Goal: Information Seeking & Learning: Learn about a topic

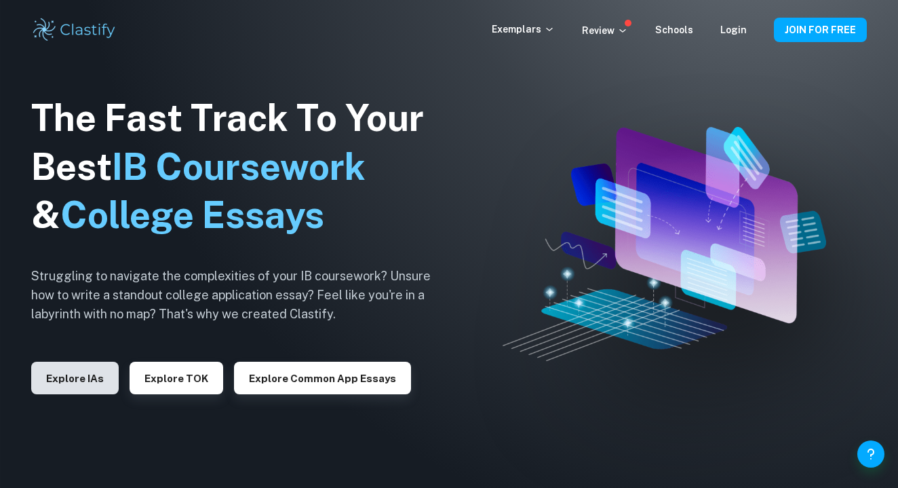
click at [89, 379] on button "Explore IAs" at bounding box center [75, 378] width 88 height 33
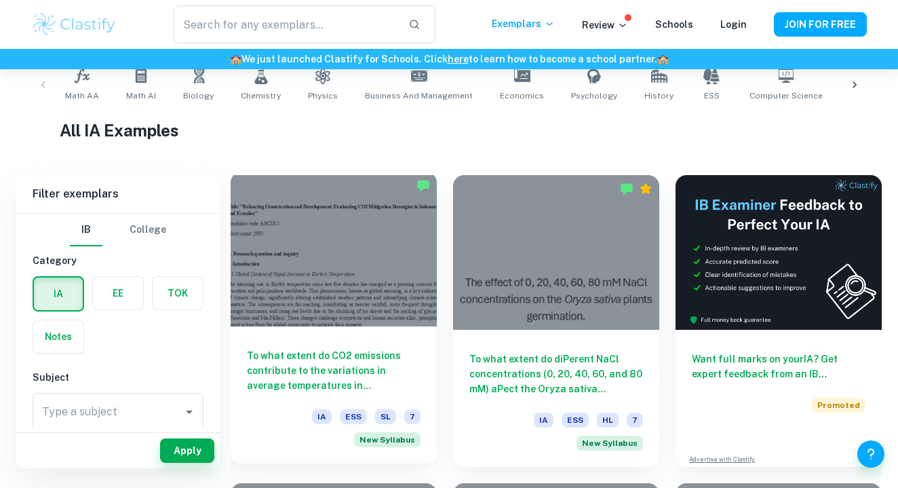
scroll to position [262, 0]
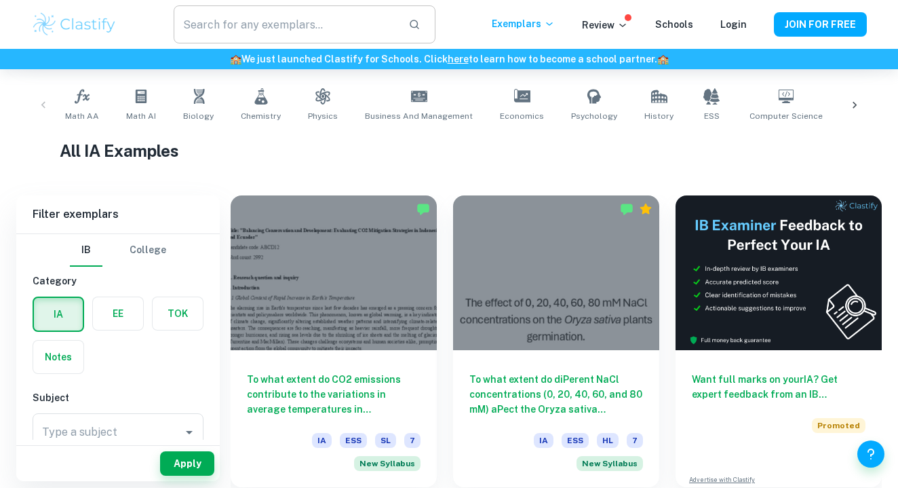
click at [251, 21] on input "text" at bounding box center [286, 24] width 224 height 38
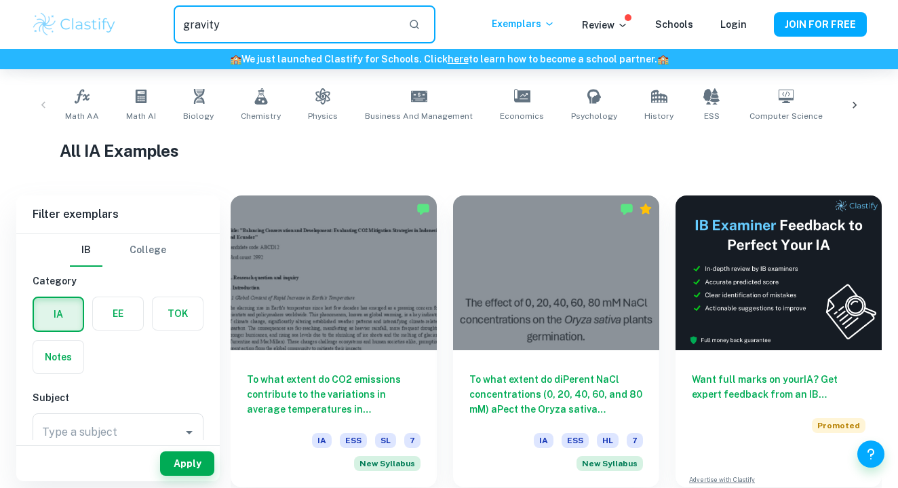
type input "gravity"
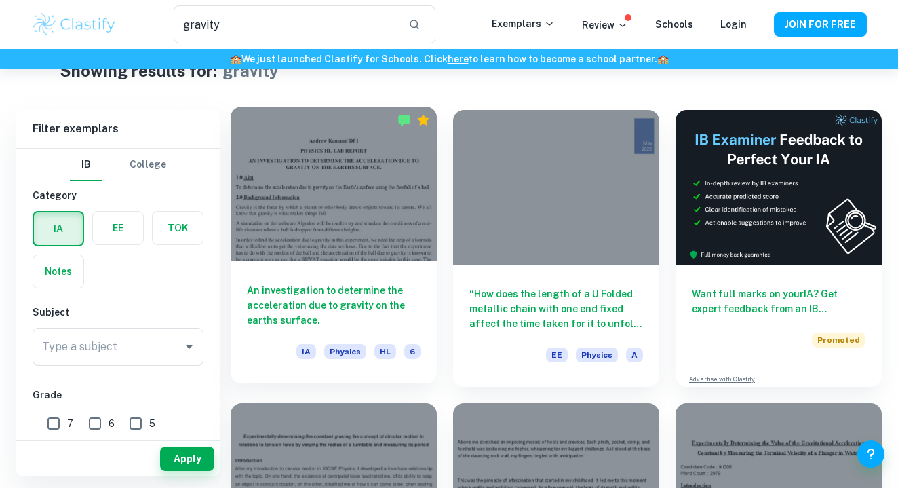
scroll to position [39, 0]
click at [402, 199] on div at bounding box center [334, 183] width 206 height 155
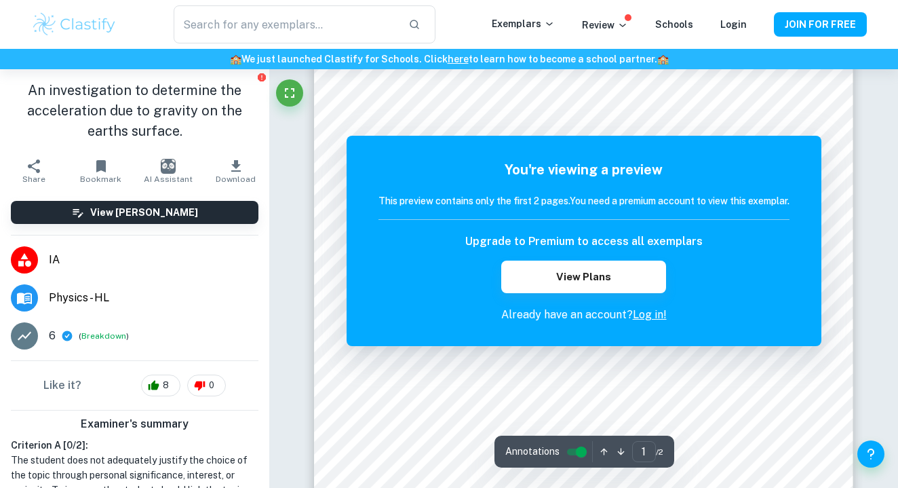
scroll to position [46, 0]
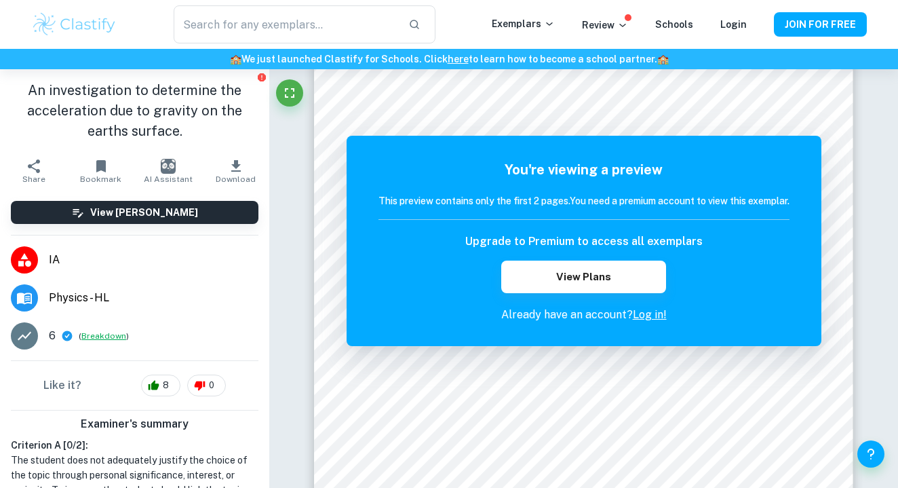
click at [98, 335] on button "Breakdown" at bounding box center [103, 336] width 45 height 12
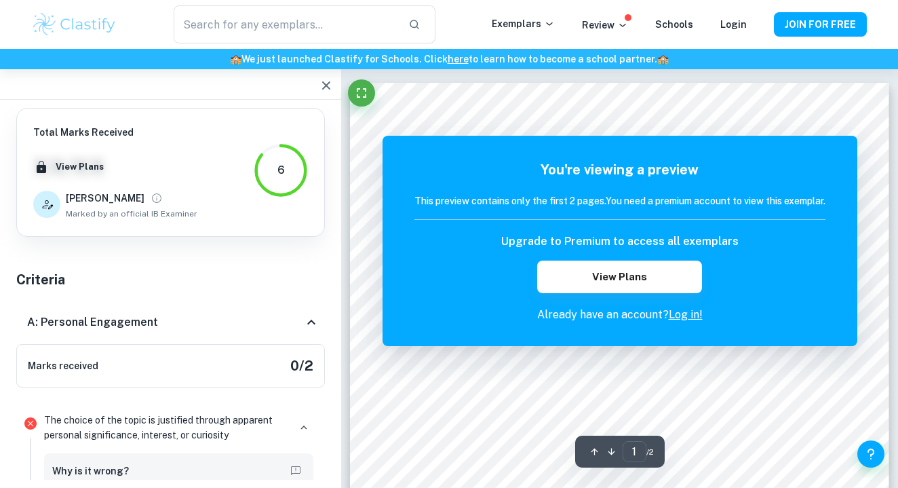
scroll to position [-1, 0]
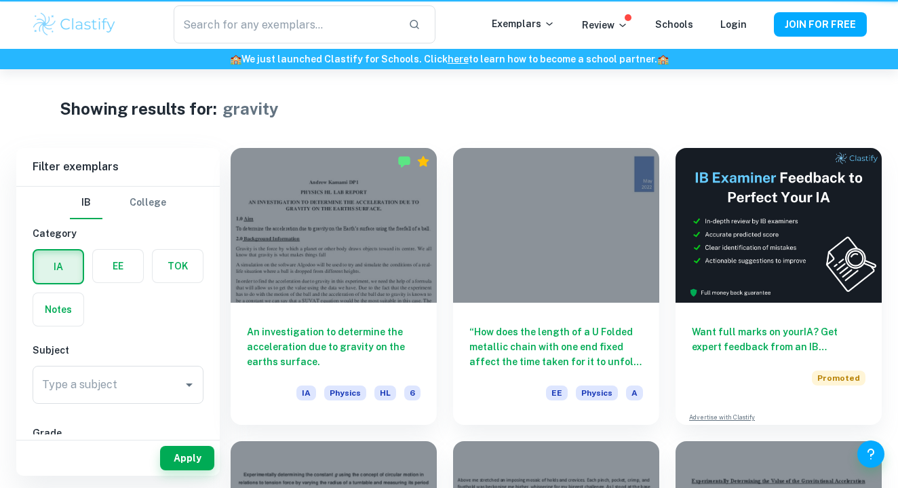
type input "gravity"
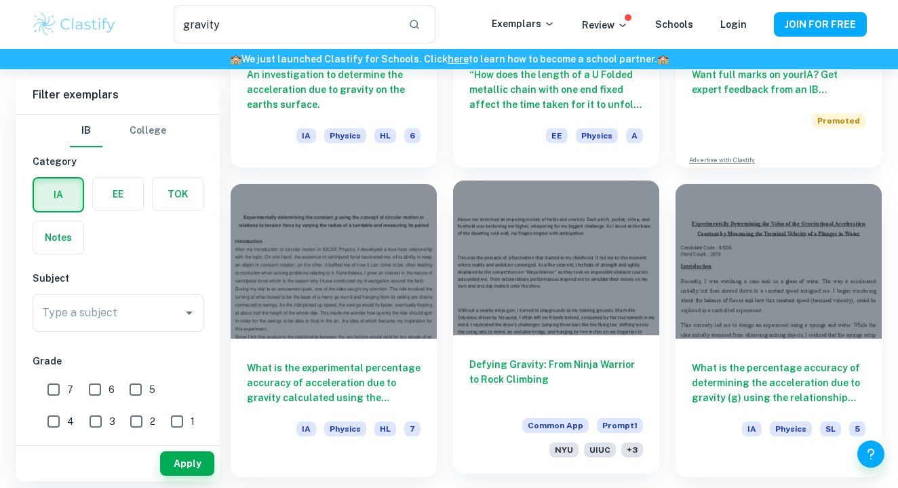
scroll to position [269, 0]
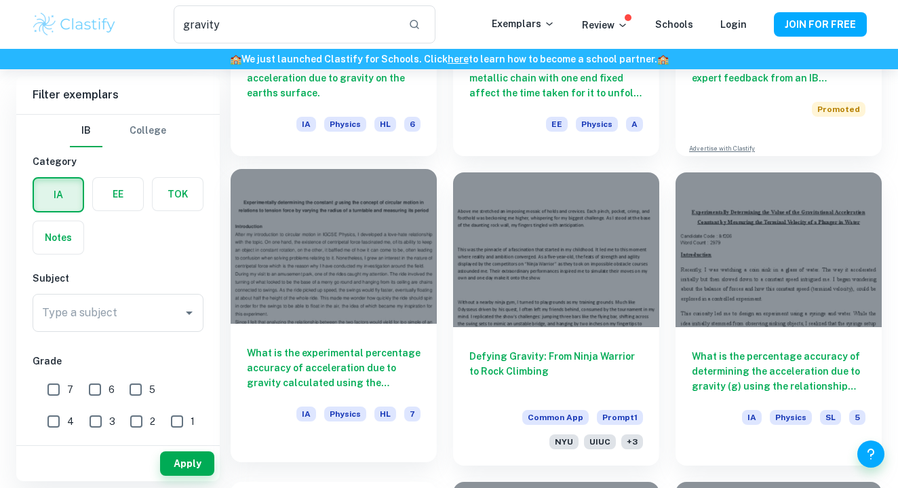
click at [383, 246] on div at bounding box center [334, 246] width 206 height 155
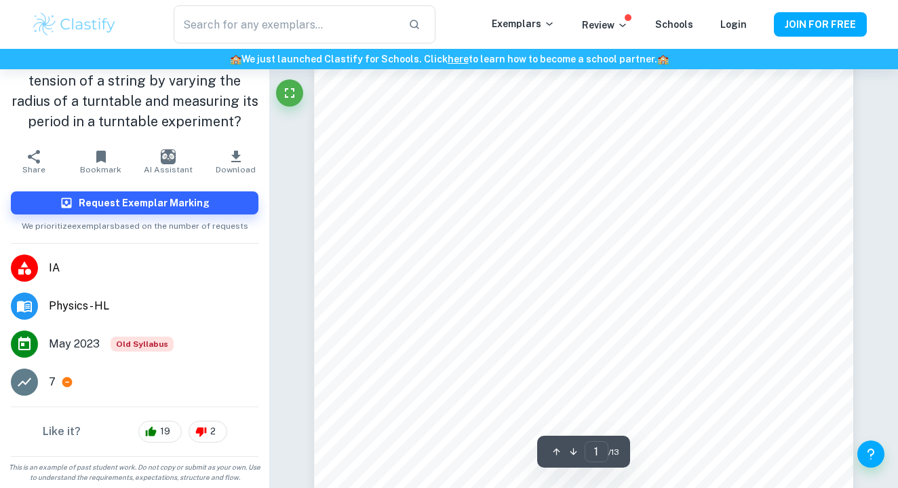
scroll to position [89, 0]
click at [62, 383] on icon at bounding box center [67, 382] width 10 height 10
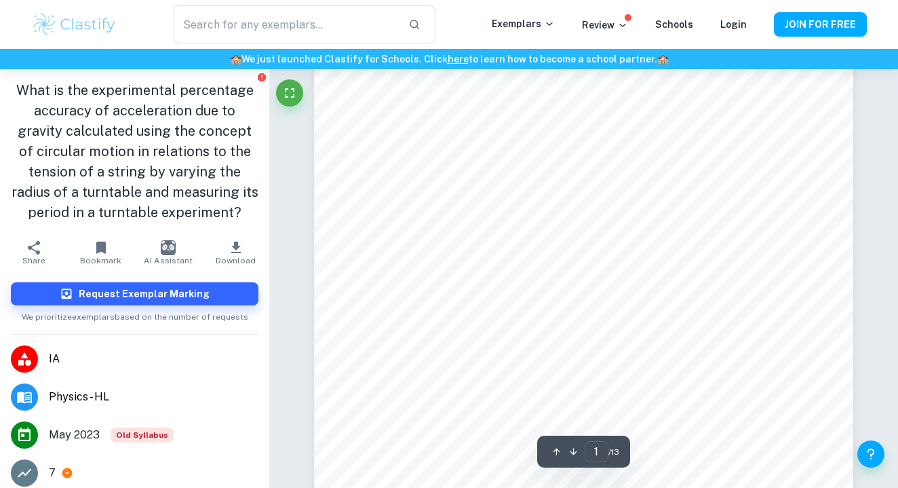
scroll to position [0, 0]
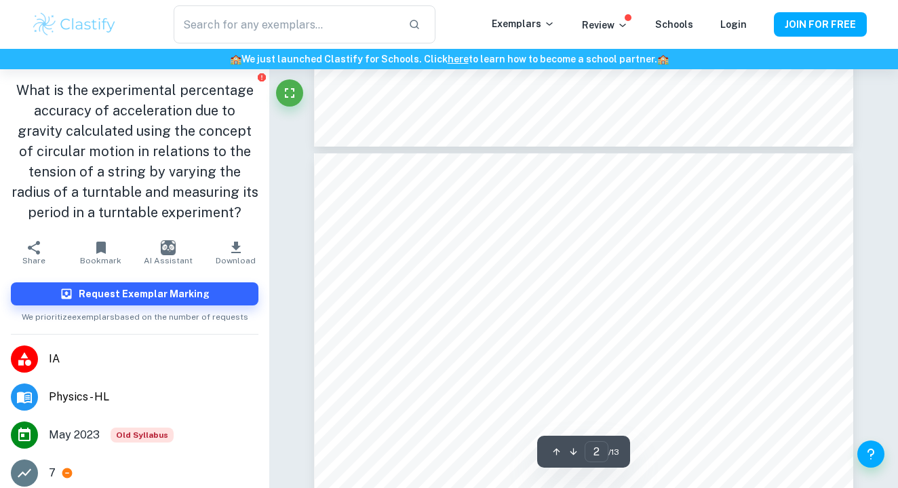
type input "3"
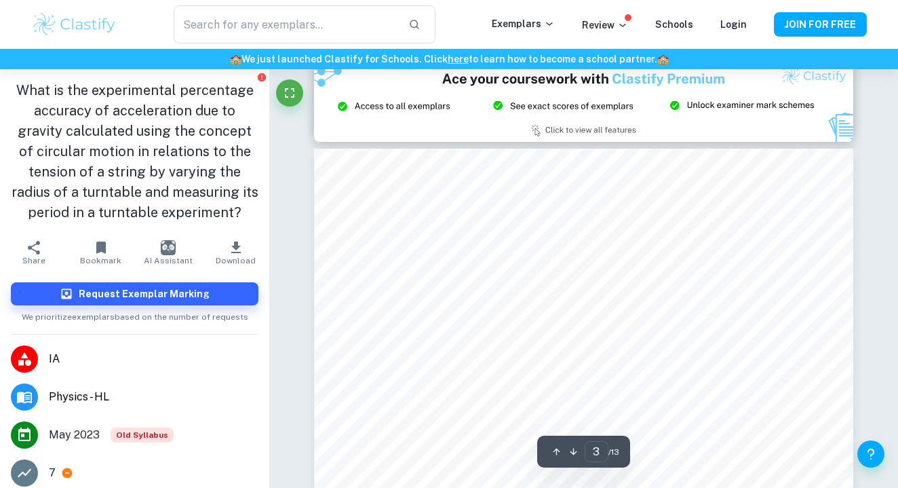
scroll to position [1508, 0]
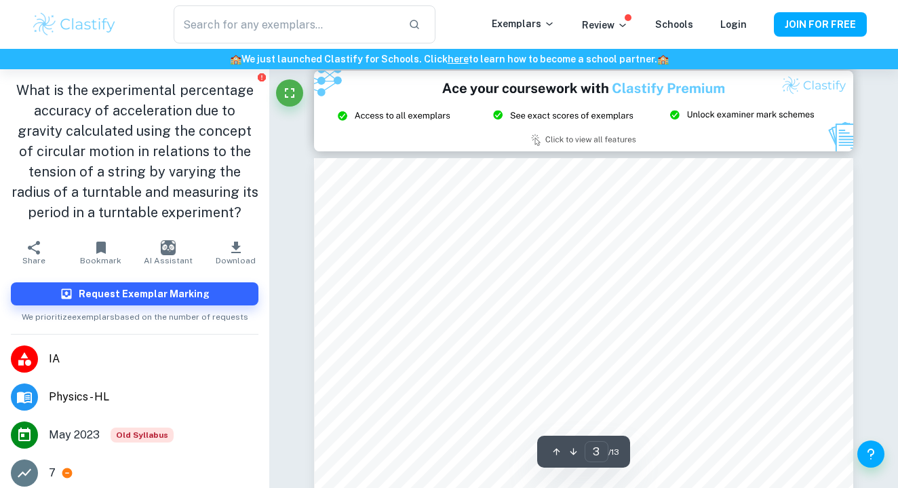
type input "gravity"
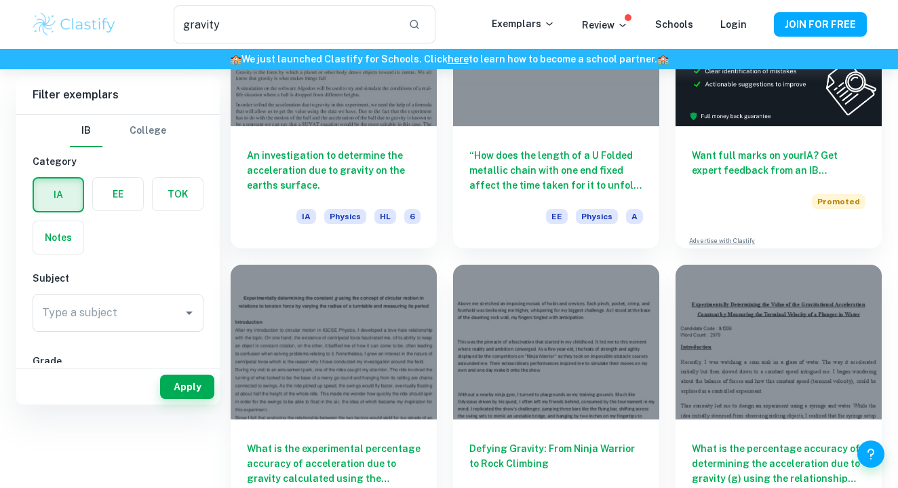
scroll to position [1, 0]
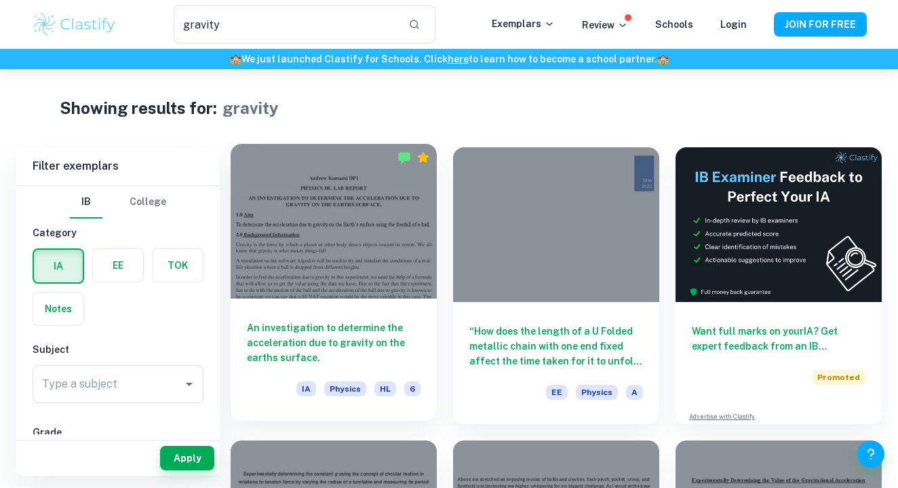
click at [387, 189] on div at bounding box center [334, 221] width 206 height 155
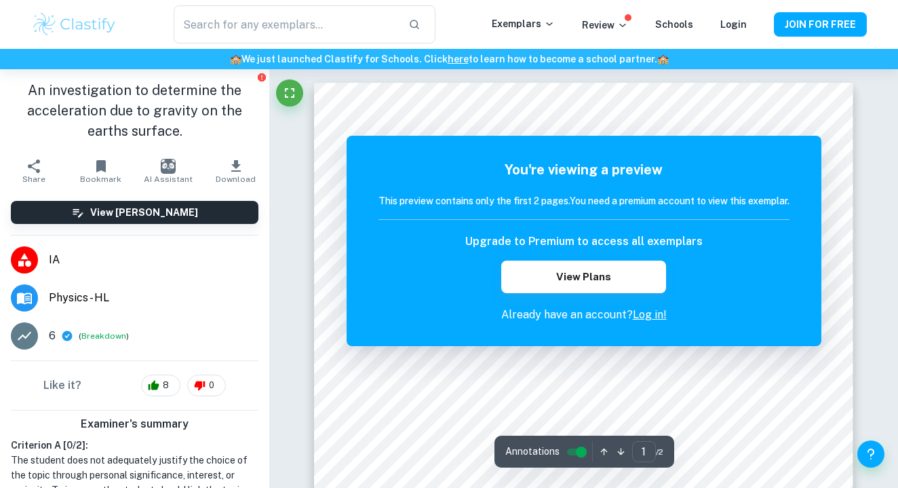
click at [647, 313] on link "Log in!" at bounding box center [650, 314] width 34 height 13
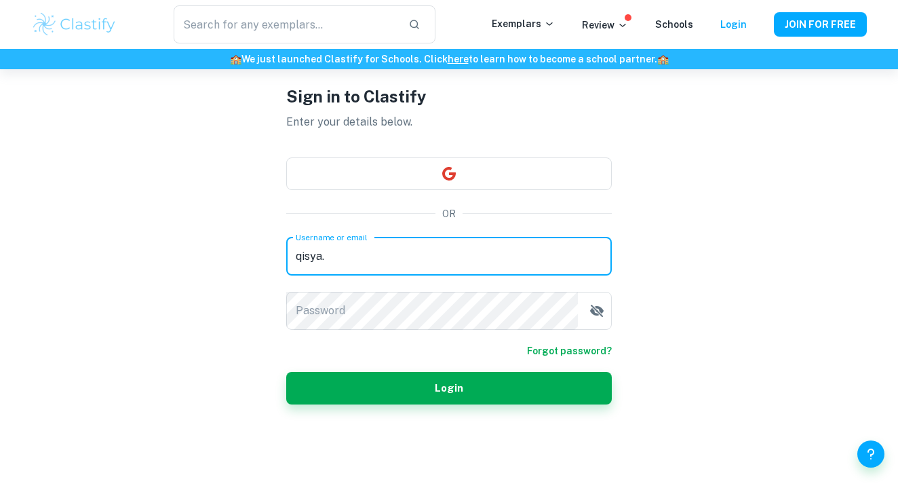
scroll to position [69, 0]
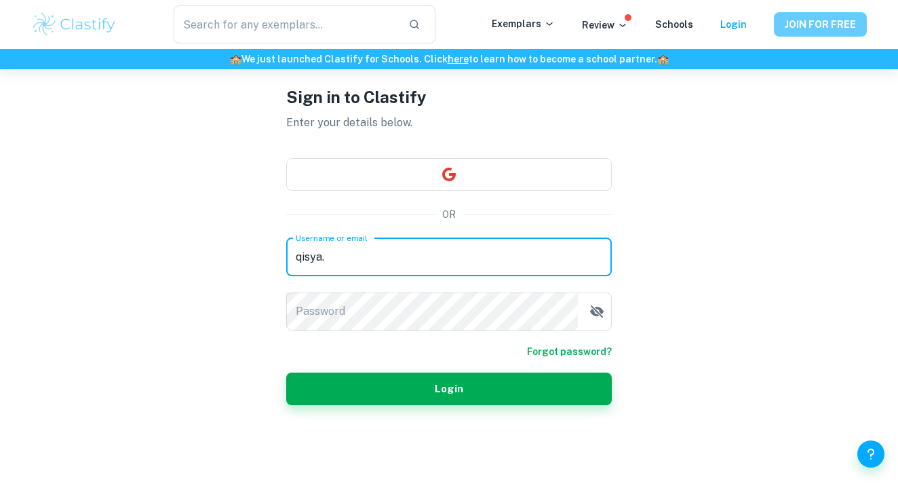
type input "qisya."
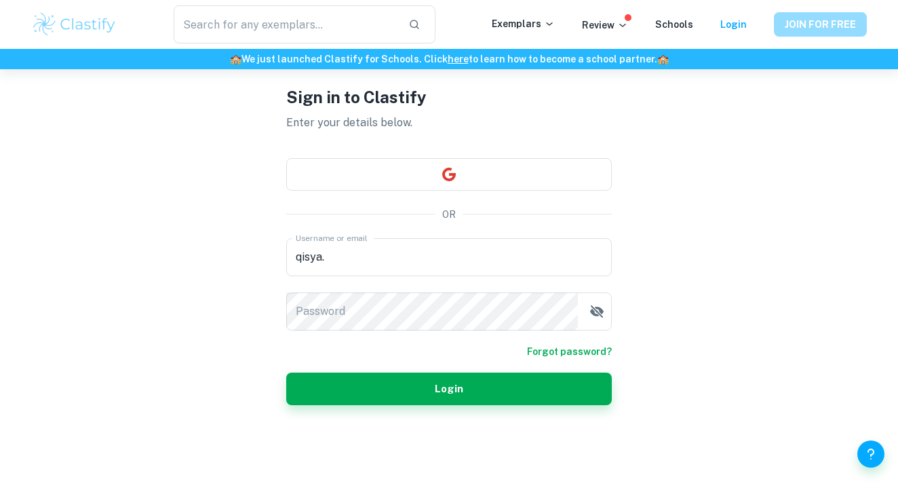
click at [799, 35] on button "JOIN FOR FREE" at bounding box center [820, 24] width 93 height 24
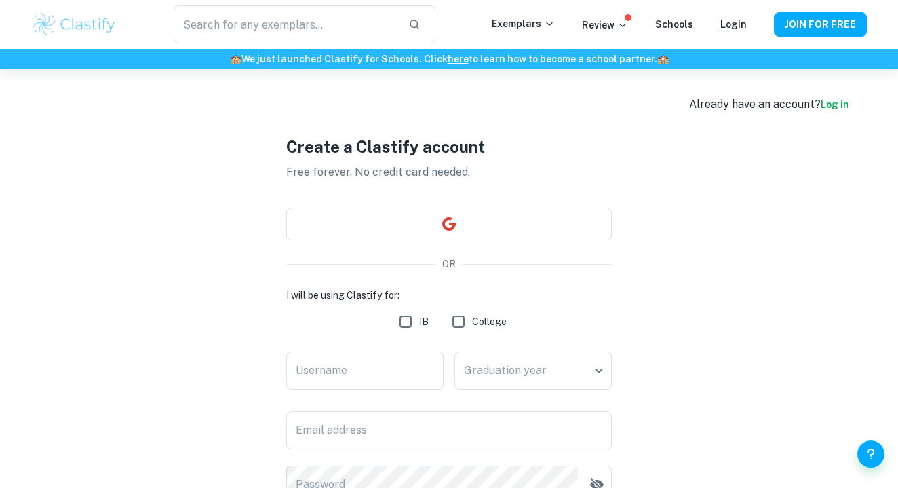
scroll to position [99, 0]
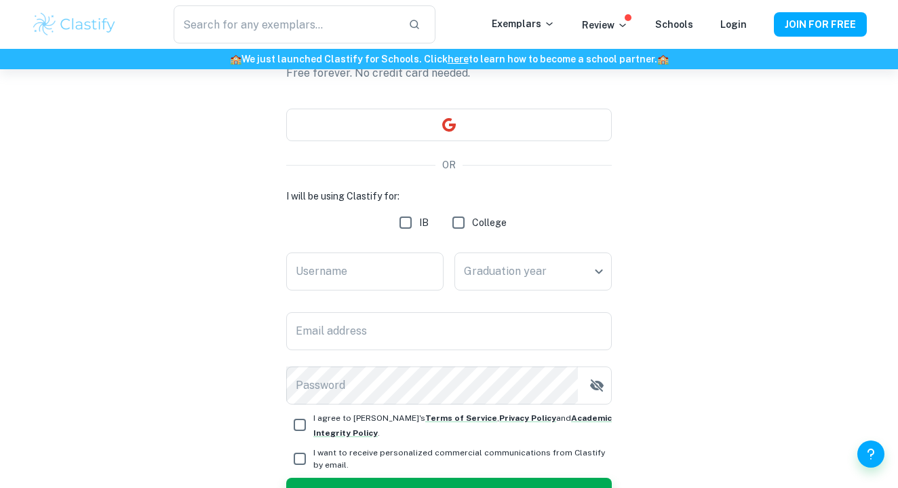
click at [411, 220] on input "IB" at bounding box center [405, 222] width 27 height 27
checkbox input "true"
click at [393, 258] on input "Username" at bounding box center [364, 271] width 157 height 38
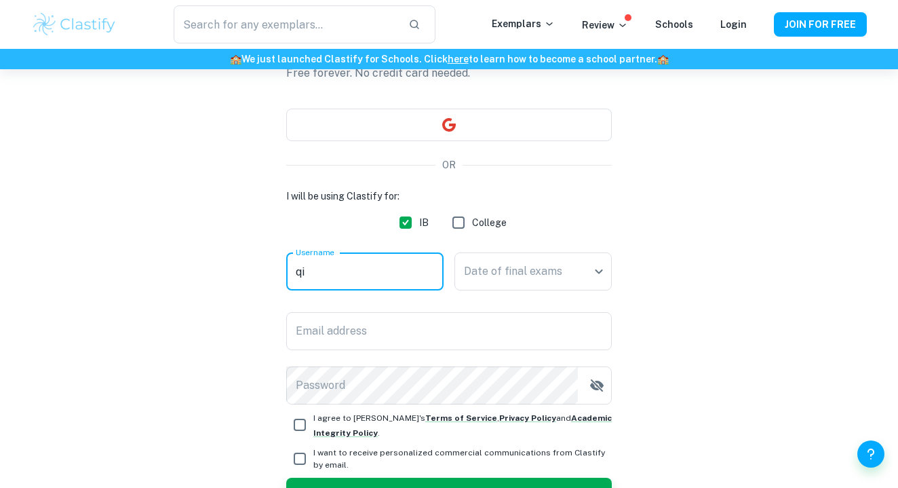
type input "q"
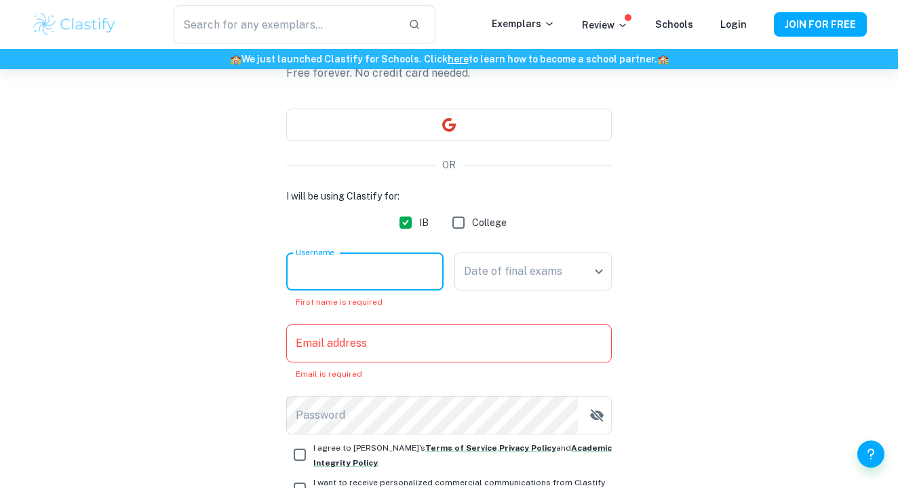
click at [396, 284] on input "Username" at bounding box center [364, 271] width 157 height 38
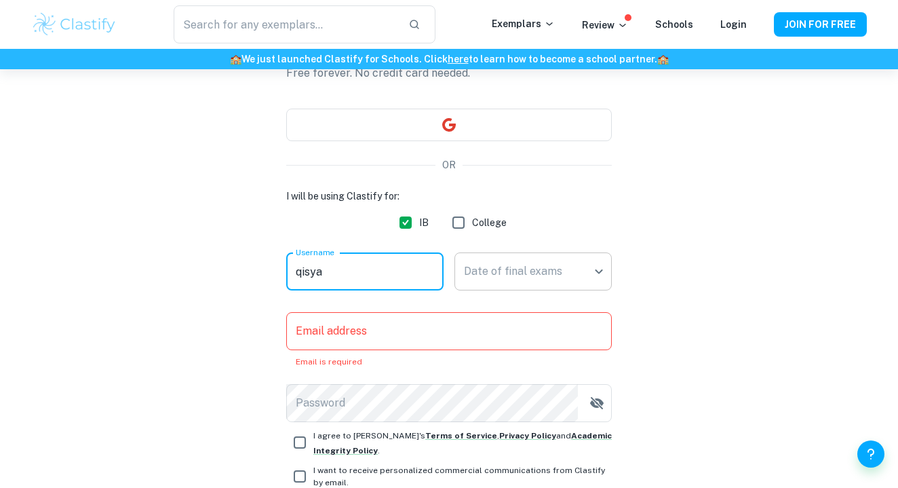
type input "qisya"
click at [557, 280] on body "We value your privacy We use cookies to enhance your browsing experience, serve…" at bounding box center [449, 214] width 898 height 488
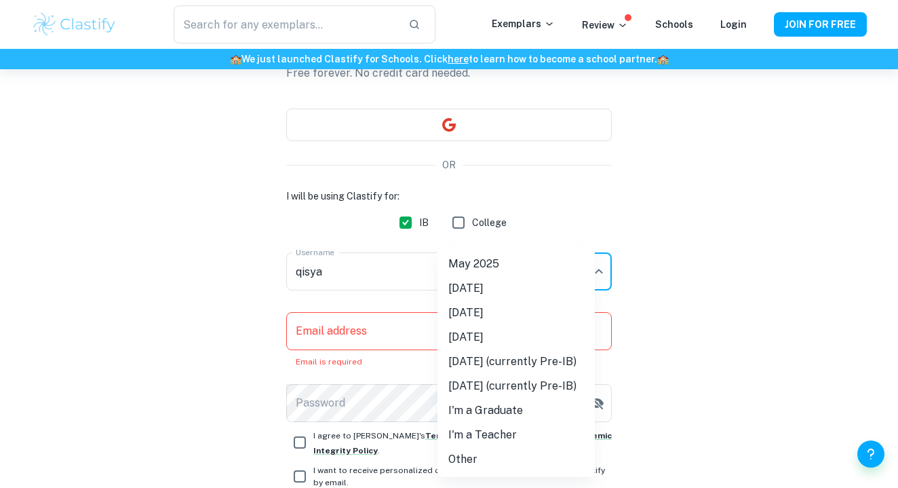
click at [706, 332] on div at bounding box center [449, 244] width 898 height 488
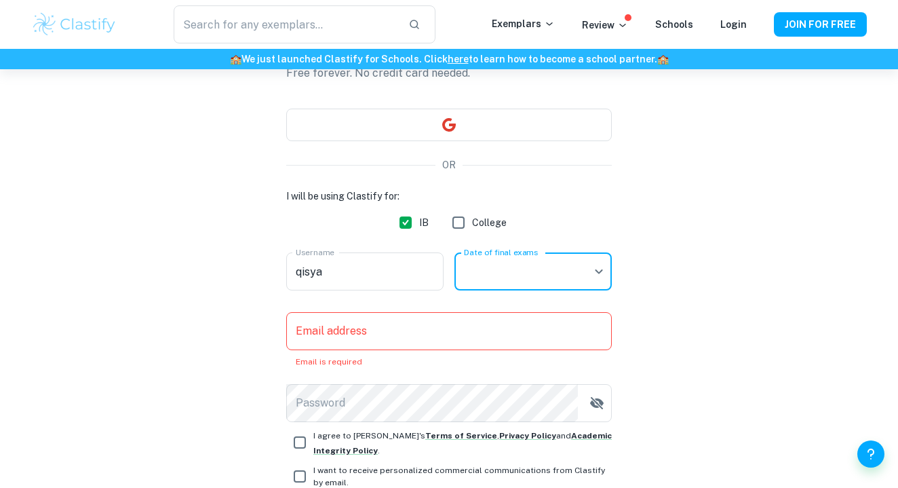
click at [550, 270] on body "We value your privacy We use cookies to enhance your browsing experience, serve…" at bounding box center [449, 214] width 898 height 488
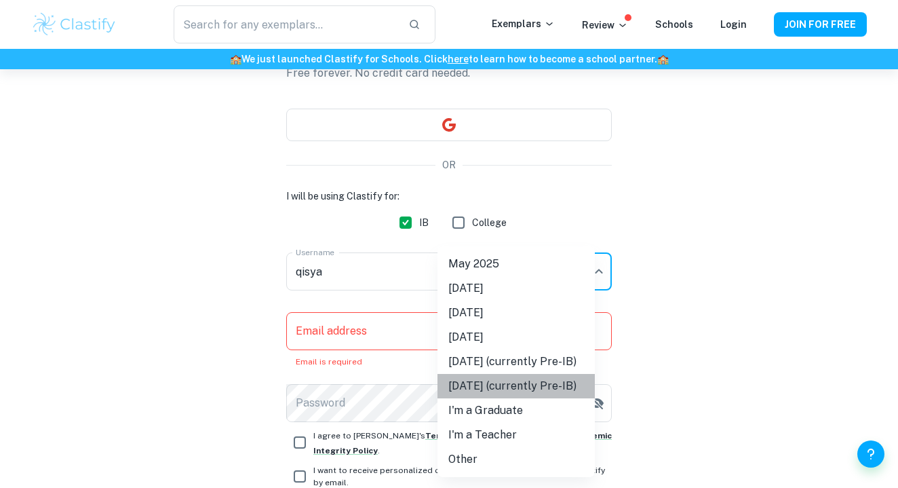
click at [558, 386] on li "[DATE] (currently Pre-IB)" at bounding box center [516, 386] width 157 height 24
click at [558, 265] on body "We value your privacy We use cookies to enhance your browsing experience, serve…" at bounding box center [449, 214] width 898 height 488
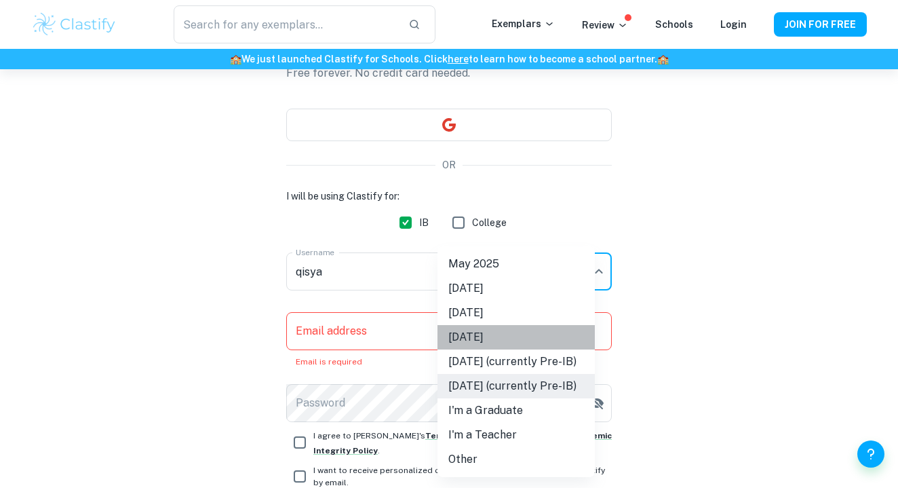
click at [528, 346] on li "[DATE]" at bounding box center [516, 337] width 157 height 24
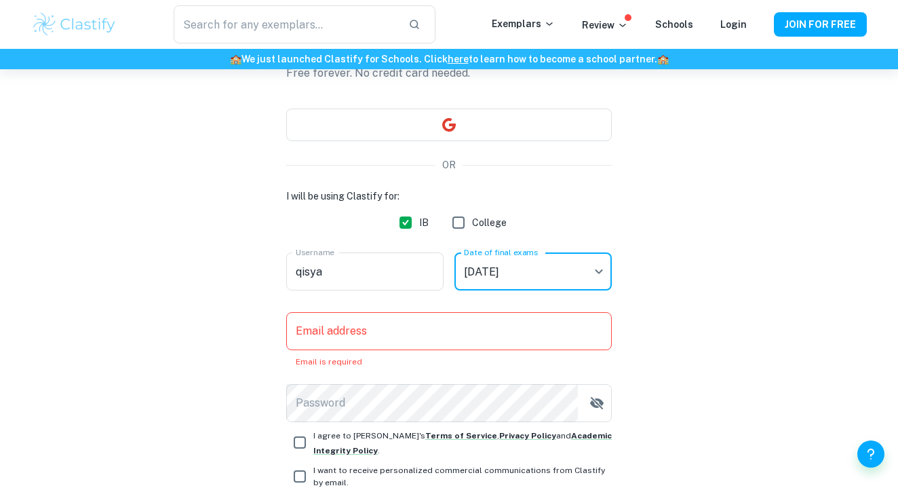
click at [535, 250] on label "Date of final exams" at bounding box center [501, 252] width 74 height 12
click at [537, 272] on body "We value your privacy We use cookies to enhance your browsing experience, serve…" at bounding box center [449, 214] width 898 height 488
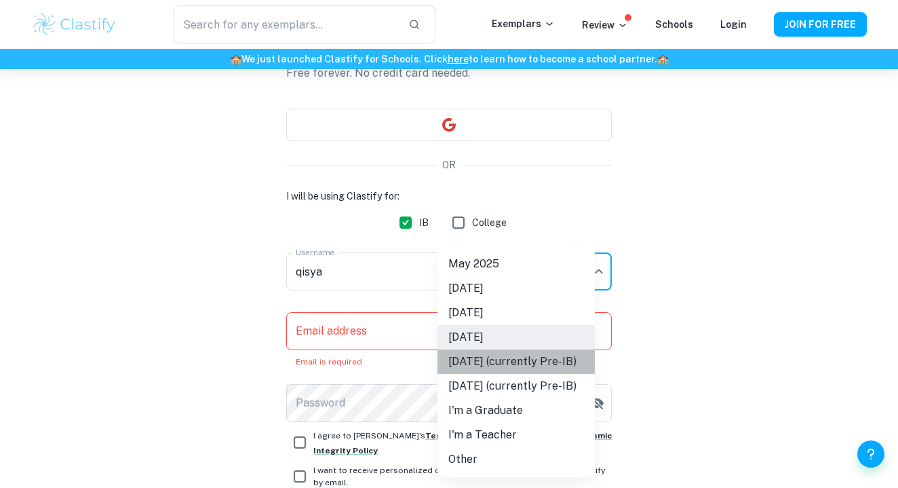
click at [515, 364] on li "[DATE] (currently Pre-IB)" at bounding box center [516, 361] width 157 height 24
type input "M27"
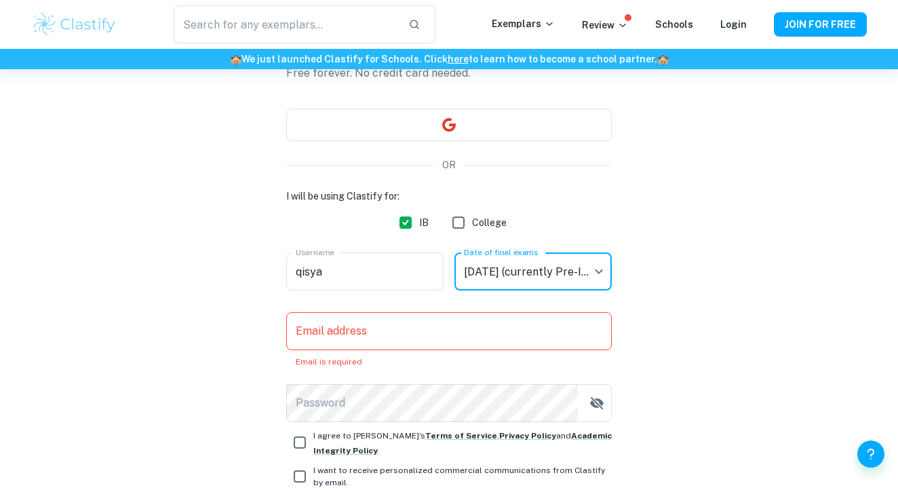
click at [512, 329] on input "Email address" at bounding box center [449, 331] width 326 height 38
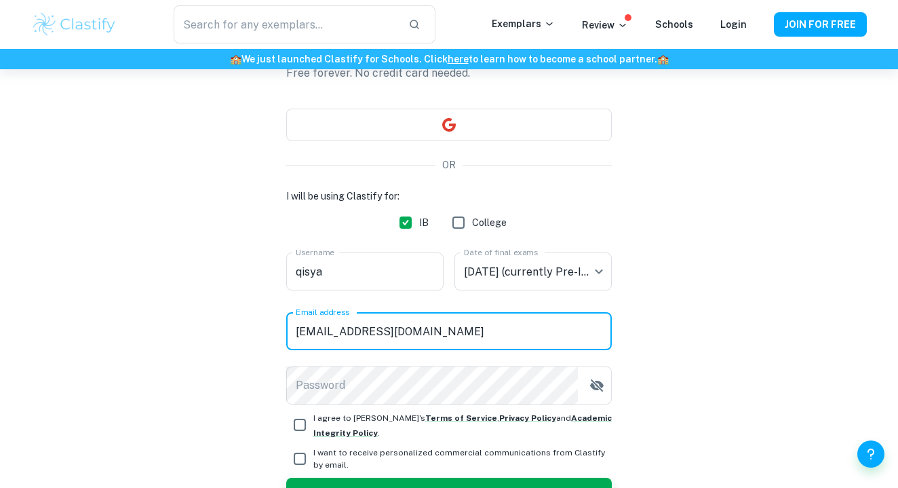
type input "[EMAIL_ADDRESS][DOMAIN_NAME]"
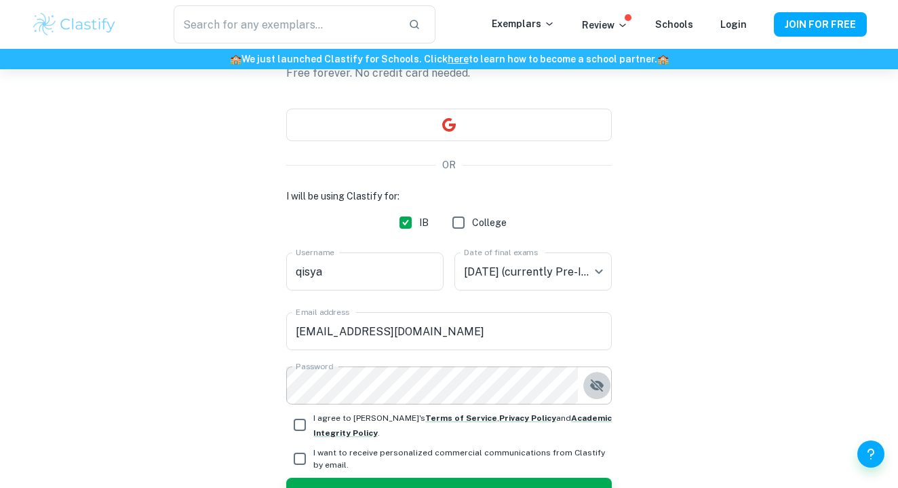
click at [602, 385] on icon "button" at bounding box center [597, 385] width 14 height 12
click at [602, 385] on icon "button" at bounding box center [597, 385] width 14 height 9
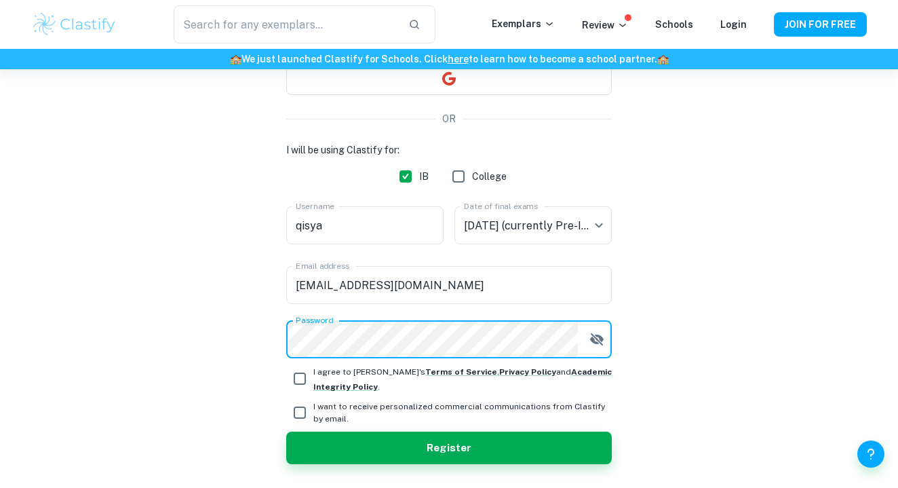
scroll to position [157, 0]
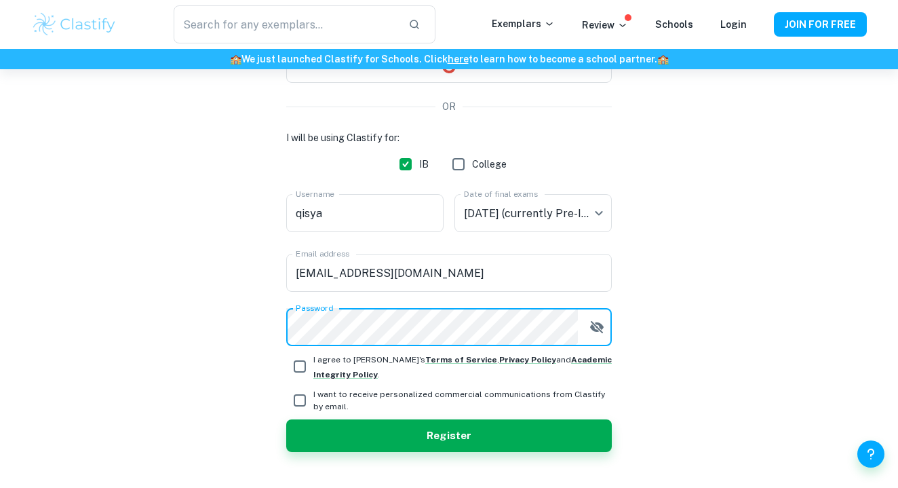
click at [309, 372] on input "I agree to [PERSON_NAME]'s Terms of Service , Privacy Policy and Academic Integ…" at bounding box center [299, 366] width 27 height 27
checkbox input "true"
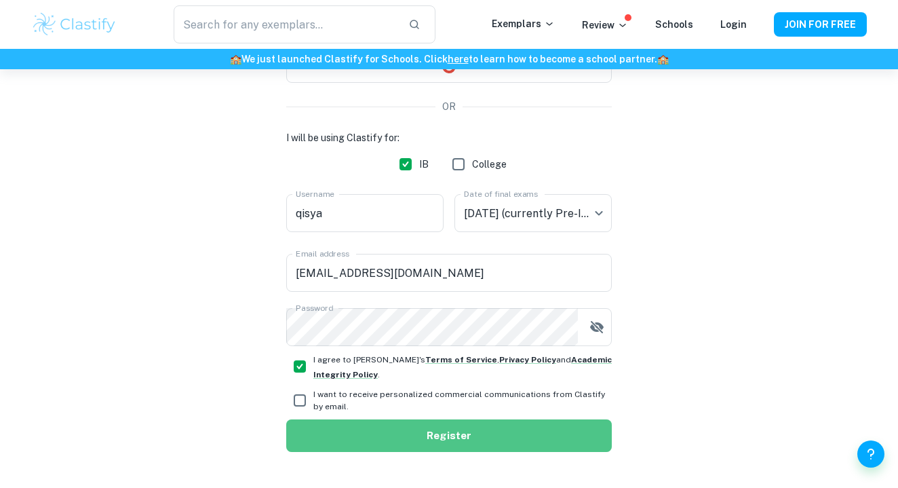
click at [360, 433] on button "Register" at bounding box center [449, 435] width 326 height 33
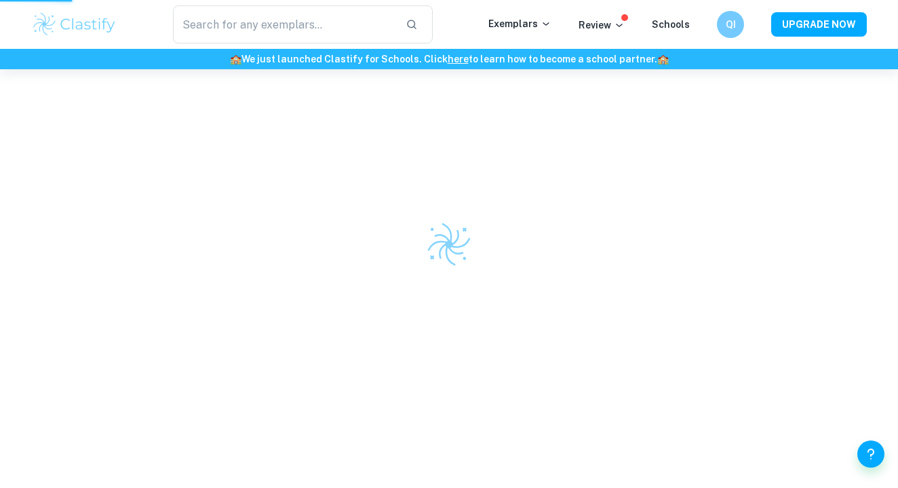
scroll to position [69, 0]
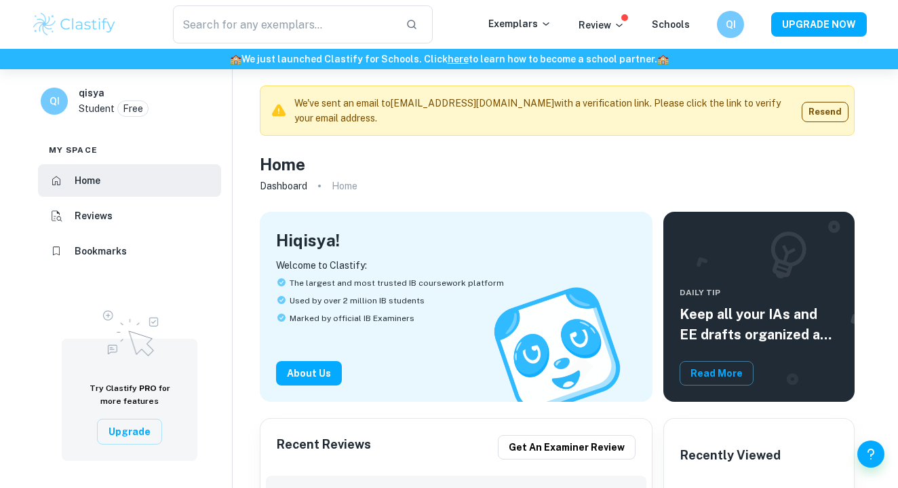
click at [64, 98] on div "QI" at bounding box center [54, 101] width 27 height 27
click at [48, 101] on h6 "QI" at bounding box center [55, 101] width 16 height 15
click at [157, 193] on li "Home" at bounding box center [129, 180] width 183 height 33
click at [611, 22] on p "Review" at bounding box center [602, 25] width 46 height 15
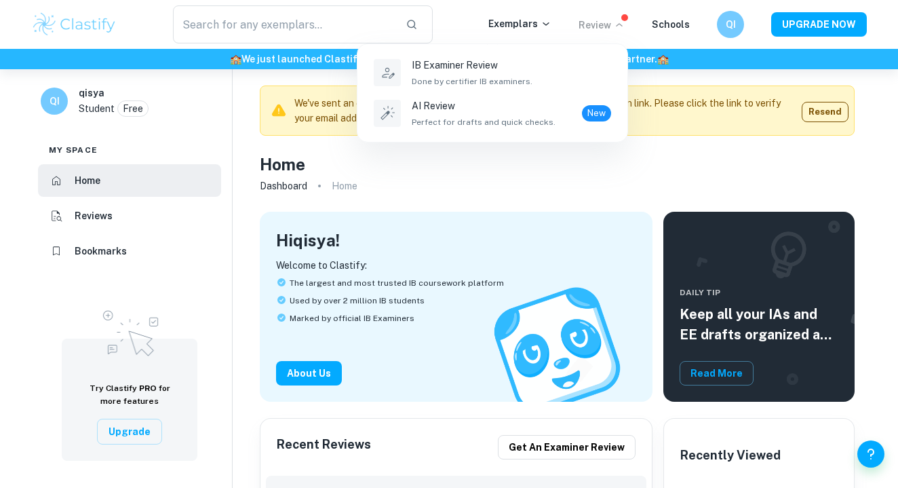
click at [370, 27] on div at bounding box center [449, 244] width 898 height 488
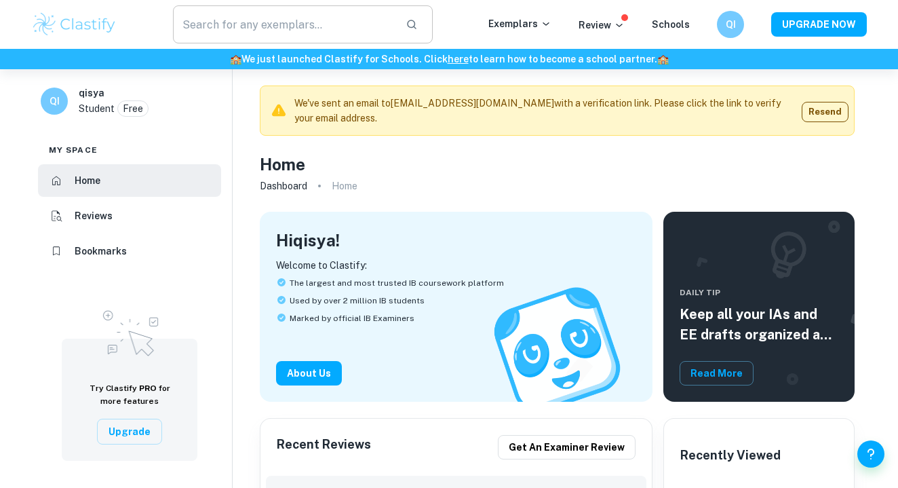
click at [337, 31] on input "text" at bounding box center [284, 24] width 222 height 38
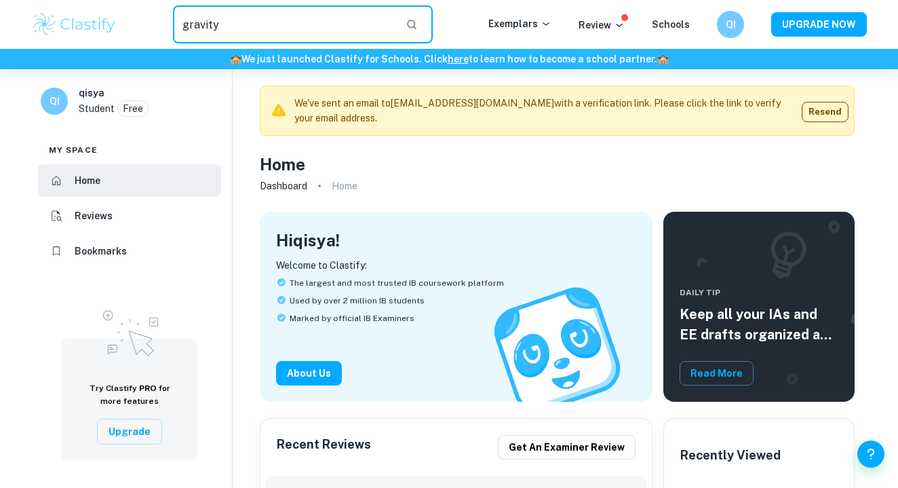
type input "gravity"
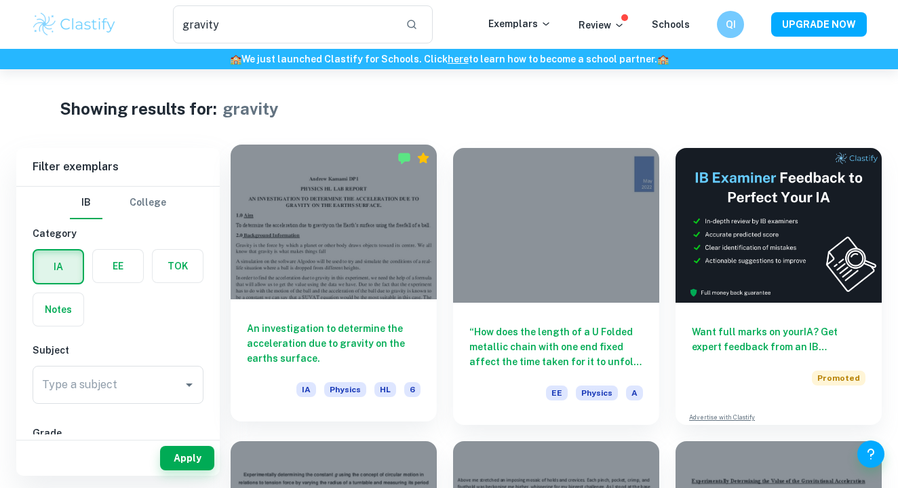
click at [275, 266] on div at bounding box center [334, 221] width 206 height 155
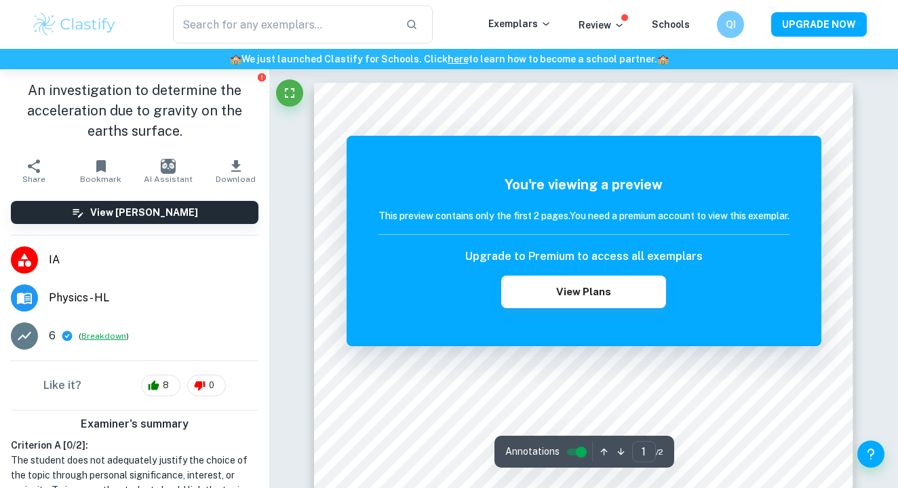
click at [98, 339] on button "Breakdown" at bounding box center [103, 336] width 45 height 12
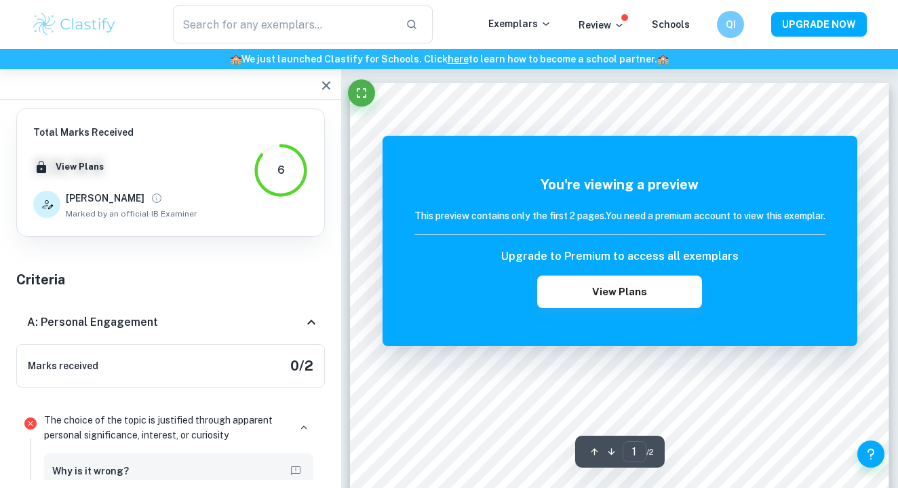
scroll to position [38, 0]
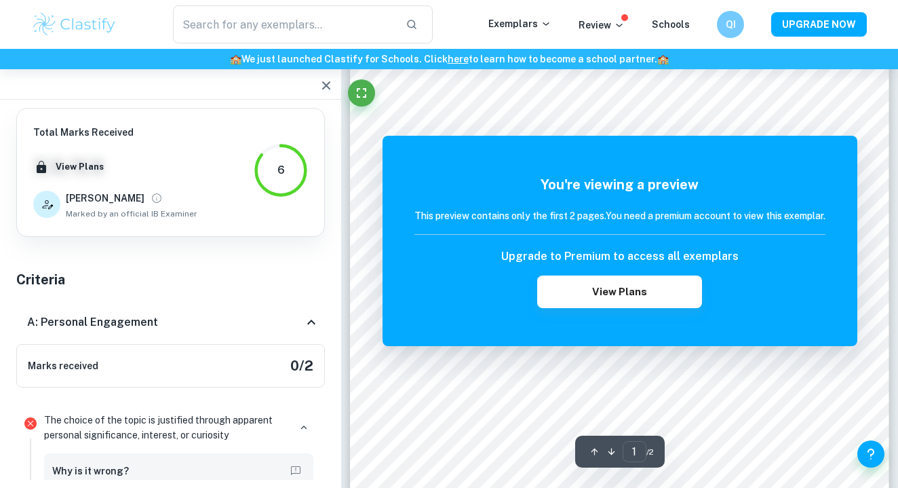
click at [461, 181] on h5 "You're viewing a preview" at bounding box center [619, 184] width 411 height 20
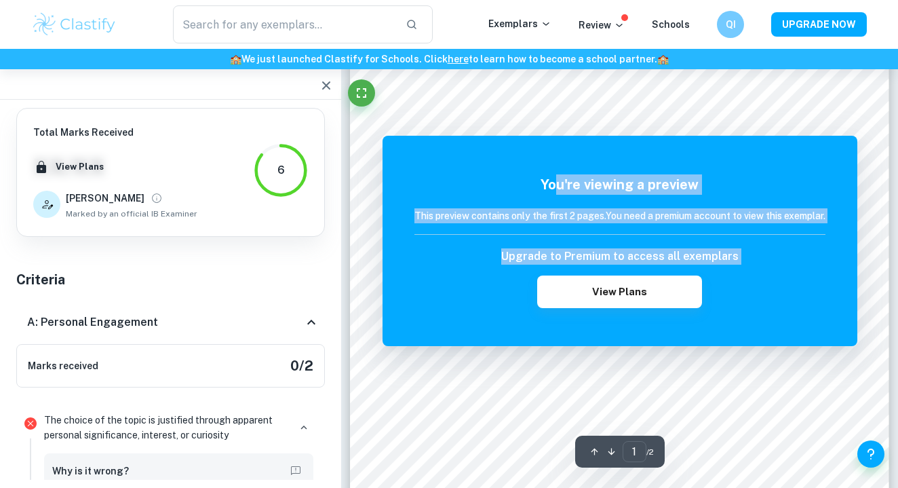
drag, startPoint x: 554, startPoint y: 182, endPoint x: 532, endPoint y: 310, distance: 130.0
click at [532, 310] on div "You're viewing a preview This preview contains only the first 2 pages. You need…" at bounding box center [620, 241] width 475 height 210
click at [530, 228] on div "This preview contains only the first 2 pages. You need a premium account to vie…" at bounding box center [619, 221] width 411 height 26
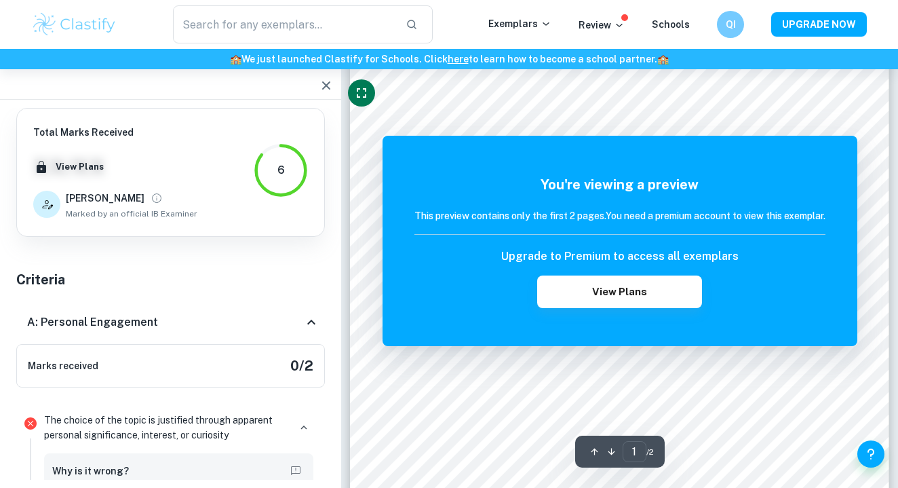
click at [371, 98] on button "Fullscreen" at bounding box center [361, 92] width 27 height 27
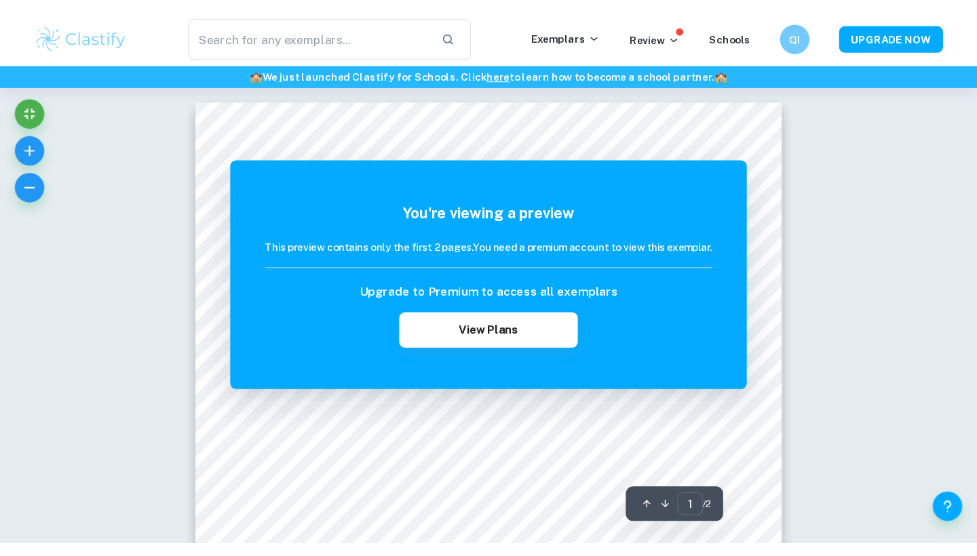
scroll to position [0, 0]
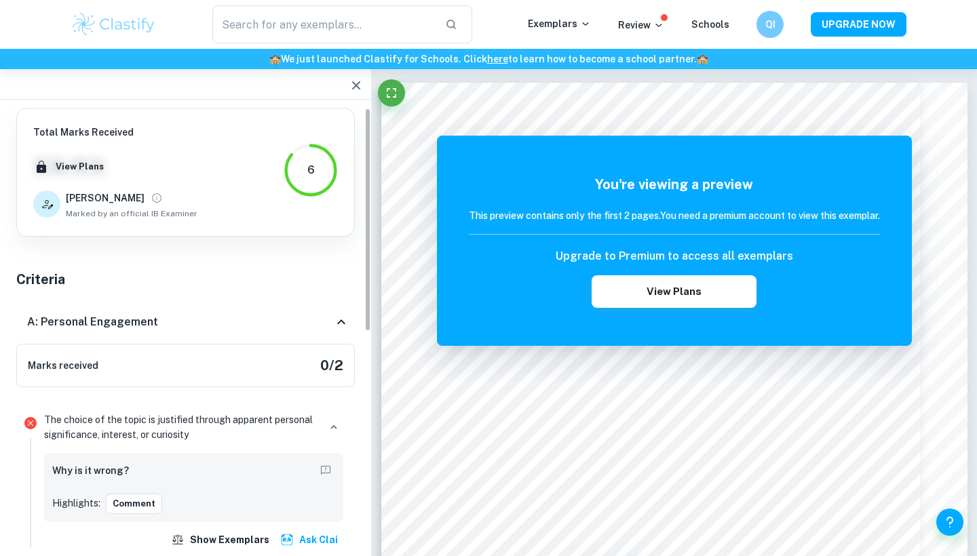
click at [309, 170] on div "6" at bounding box center [310, 170] width 7 height 16
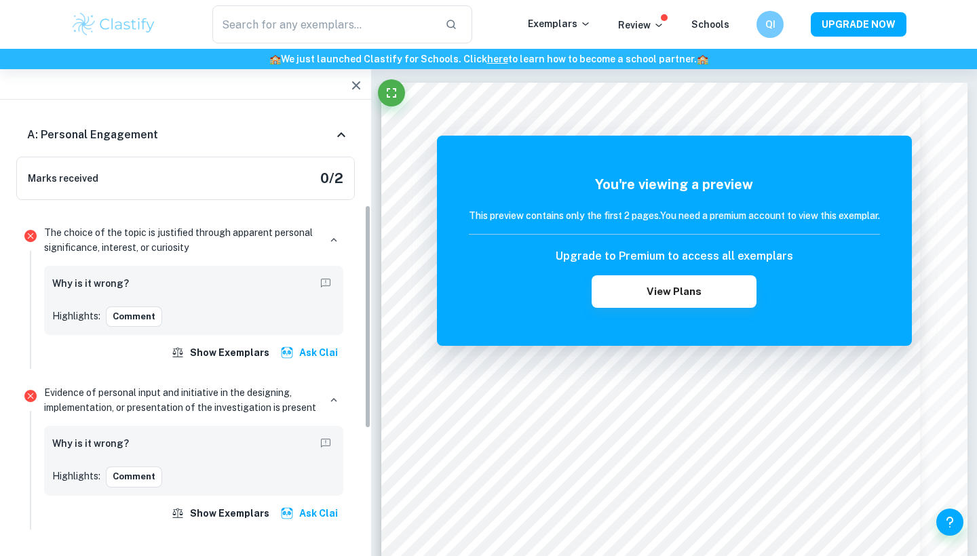
scroll to position [191, 0]
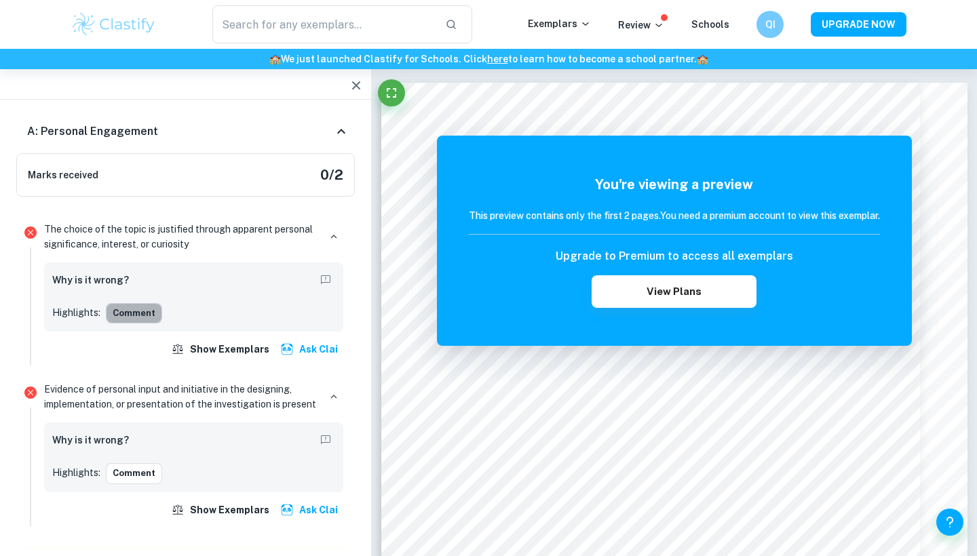
click at [150, 320] on button "Comment" at bounding box center [134, 313] width 56 height 20
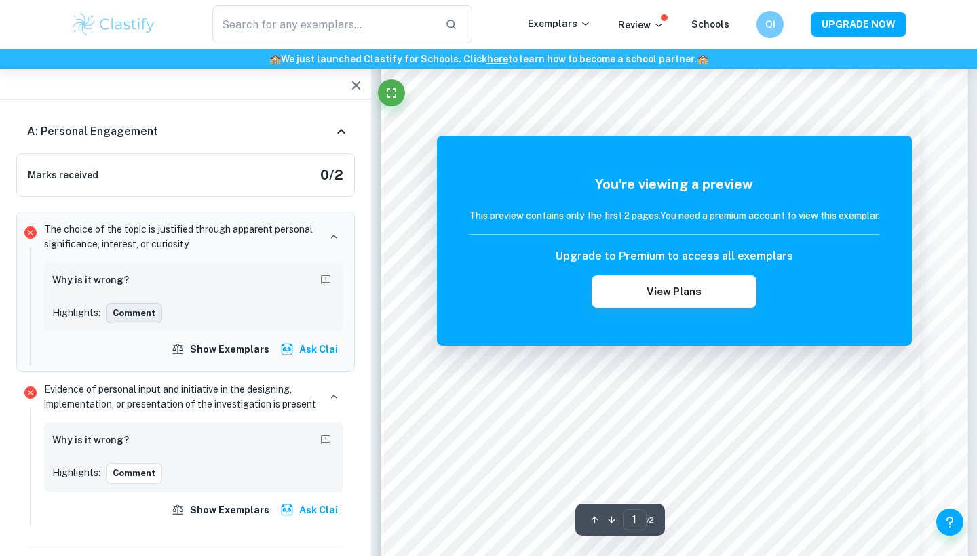
scroll to position [103, 0]
click at [628, 260] on h6 "Upgrade to Premium to access all exemplars" at bounding box center [674, 256] width 237 height 16
click at [661, 290] on button "View Plans" at bounding box center [674, 291] width 164 height 33
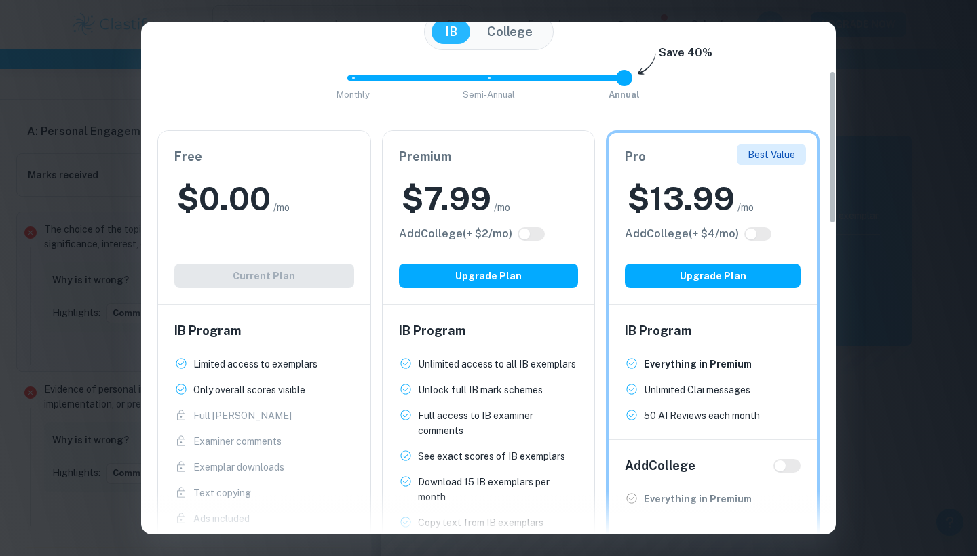
scroll to position [163, 0]
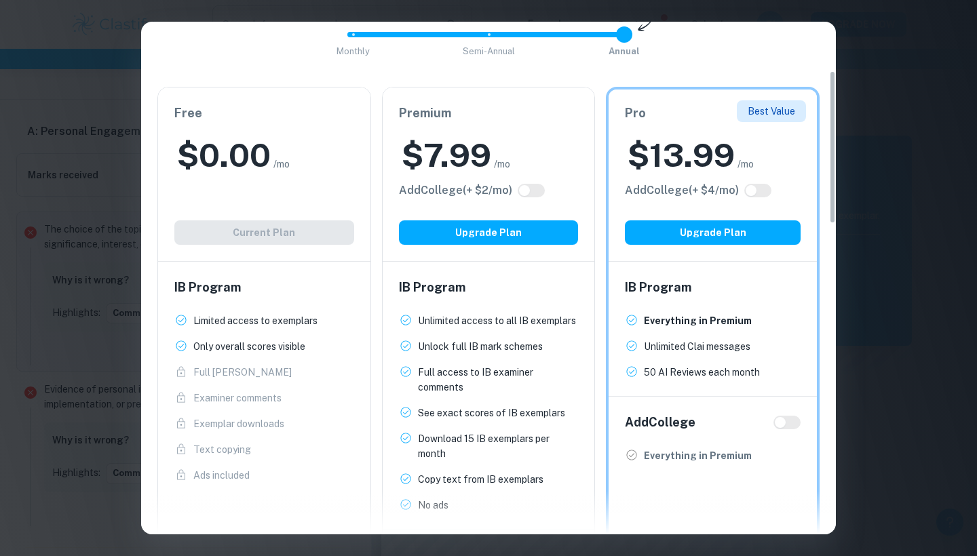
click at [237, 206] on div "Free $ 0.00 /mo Add College (+ $ 2 /mo) Current Plan" at bounding box center [264, 175] width 212 height 174
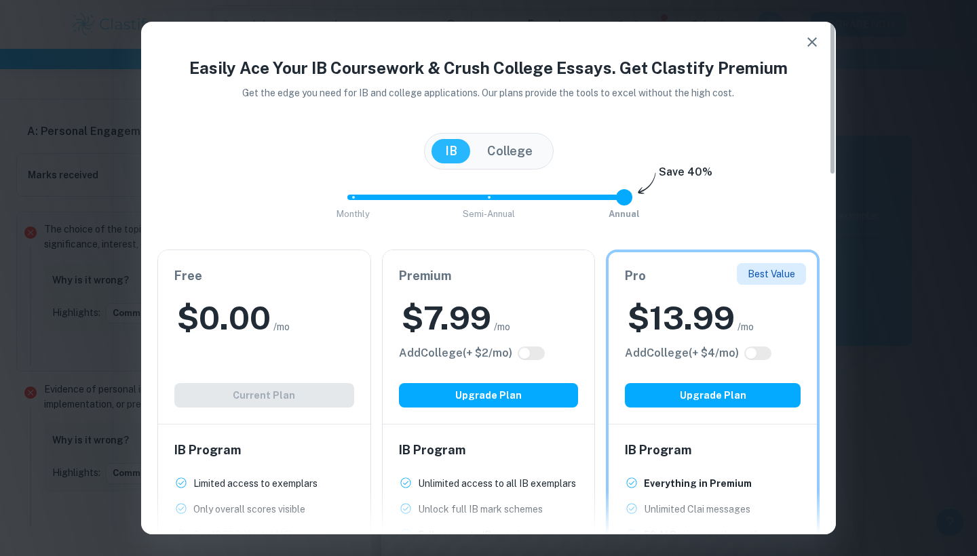
scroll to position [0, 0]
click at [805, 47] on icon "button" at bounding box center [812, 42] width 16 height 16
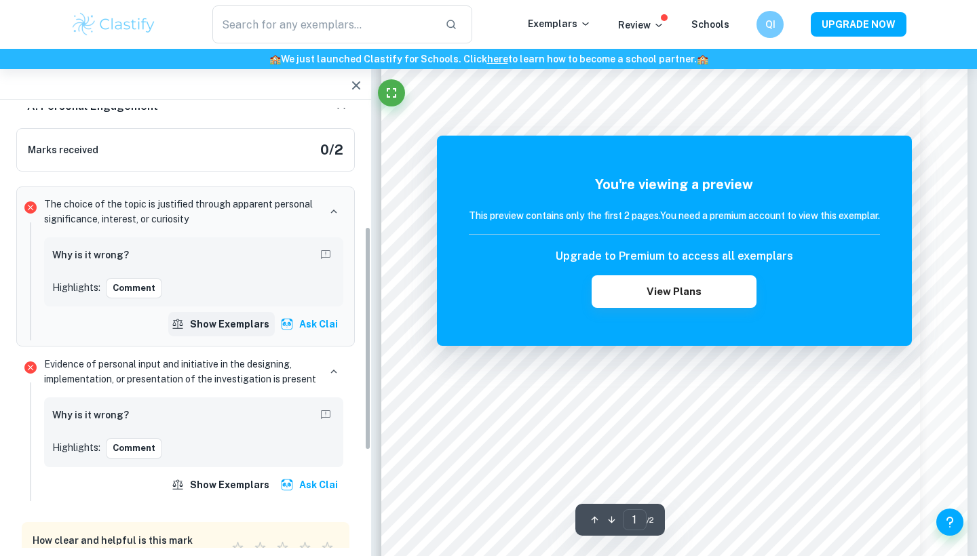
scroll to position [233, 0]
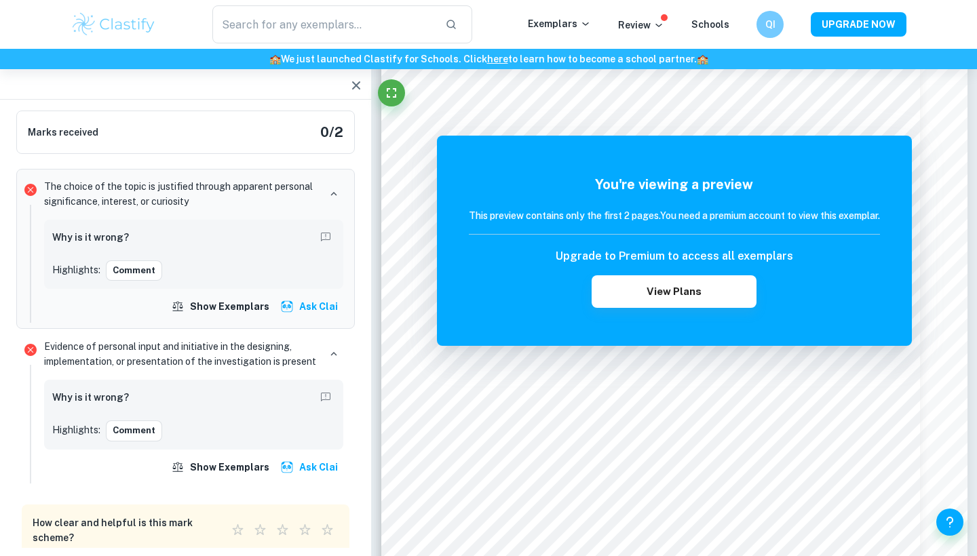
click at [111, 242] on h6 "Why is it wrong?" at bounding box center [90, 237] width 77 height 15
click at [106, 238] on h6 "Why is it wrong?" at bounding box center [90, 237] width 77 height 15
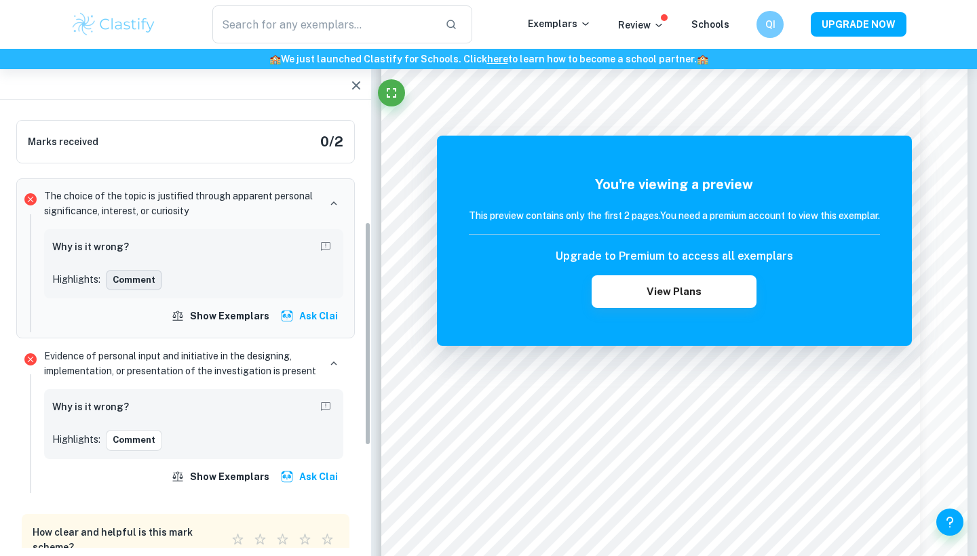
click at [132, 274] on button "Comment" at bounding box center [134, 280] width 56 height 20
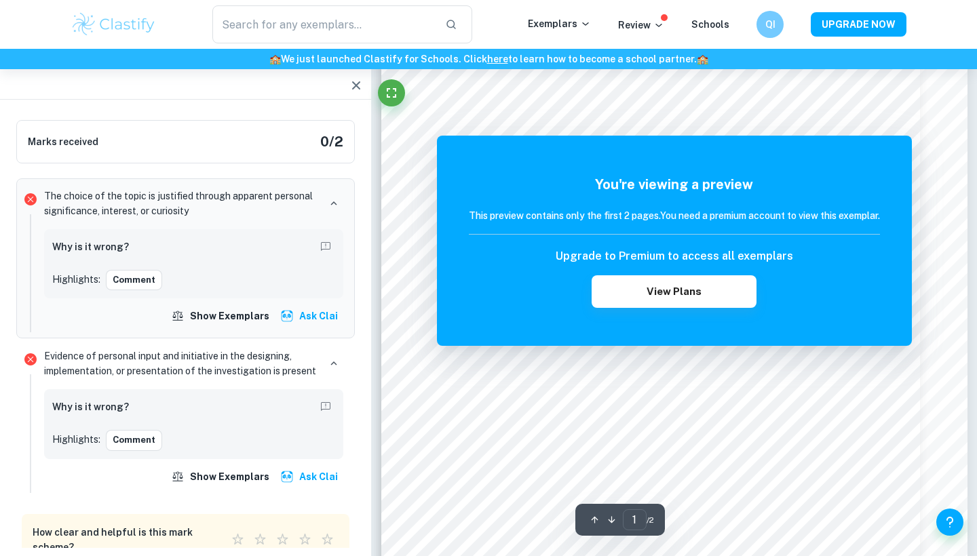
scroll to position [103, 0]
click at [474, 92] on div at bounding box center [649, 94] width 355 height 14
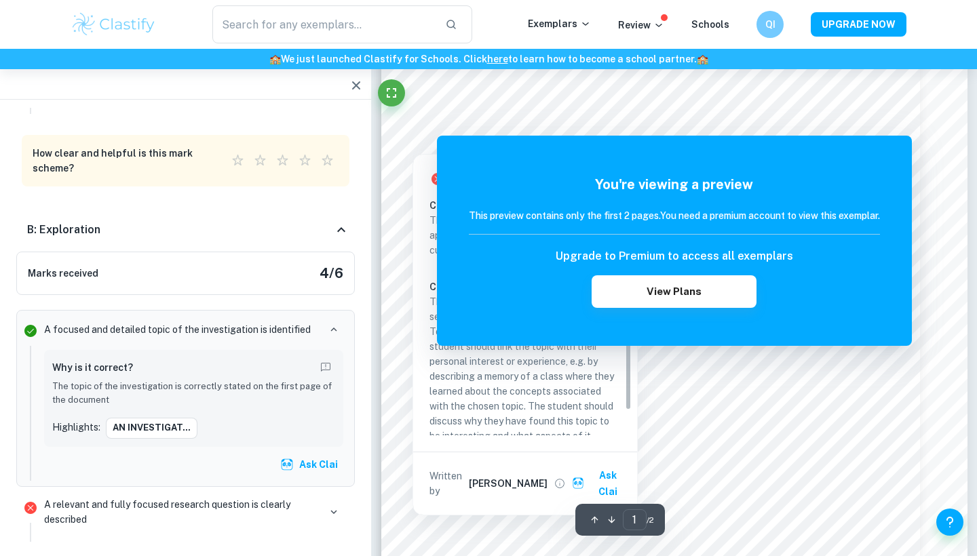
click at [410, 134] on div at bounding box center [413, 139] width 20 height 21
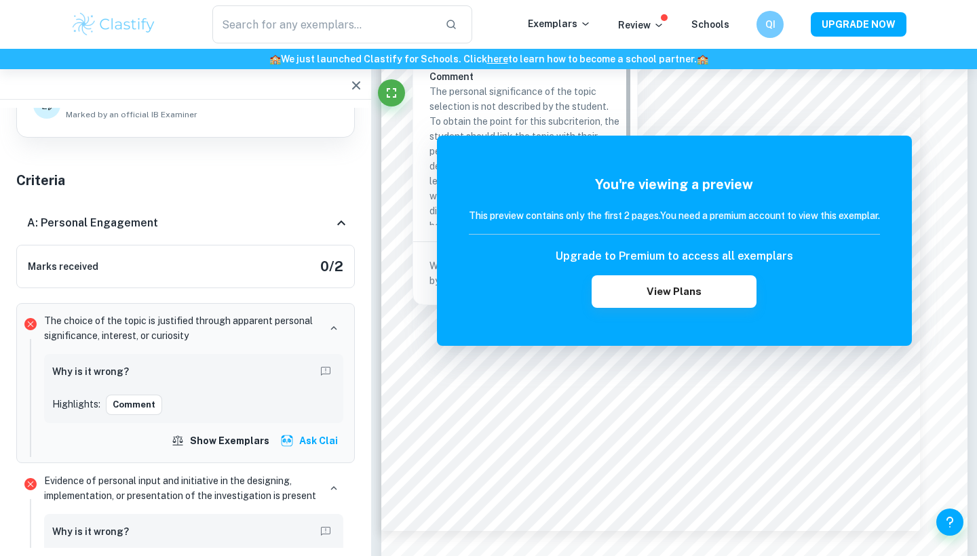
scroll to position [0, 0]
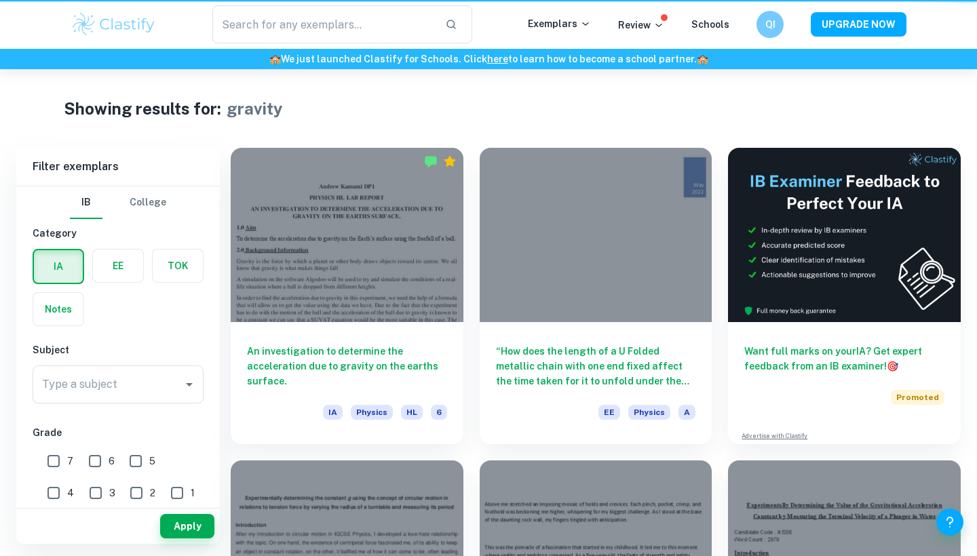
type input "gravity"
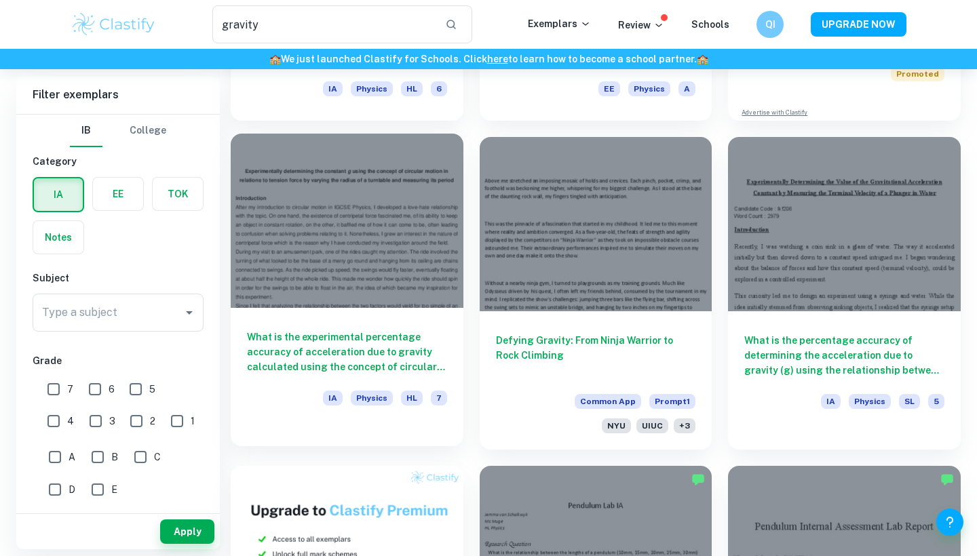
scroll to position [327, 0]
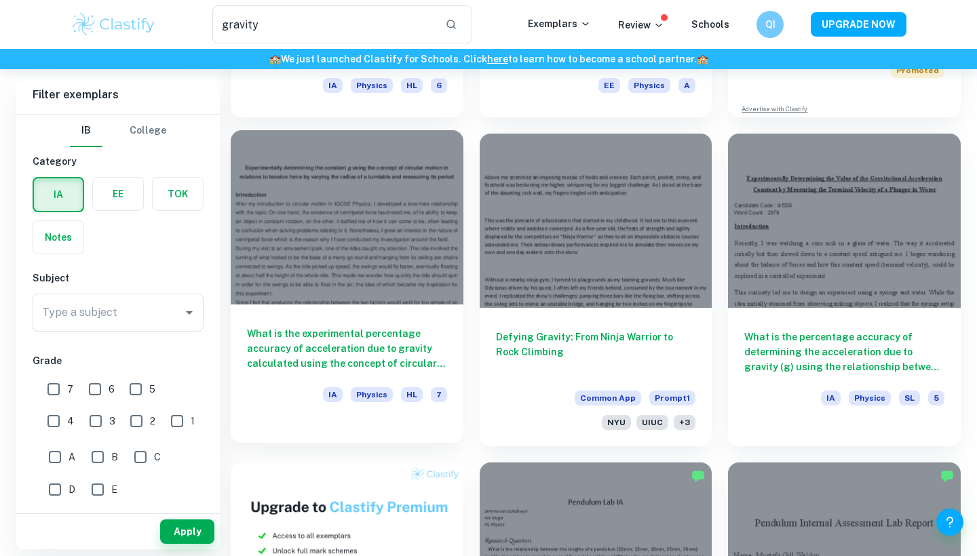
click at [370, 282] on div at bounding box center [347, 217] width 233 height 174
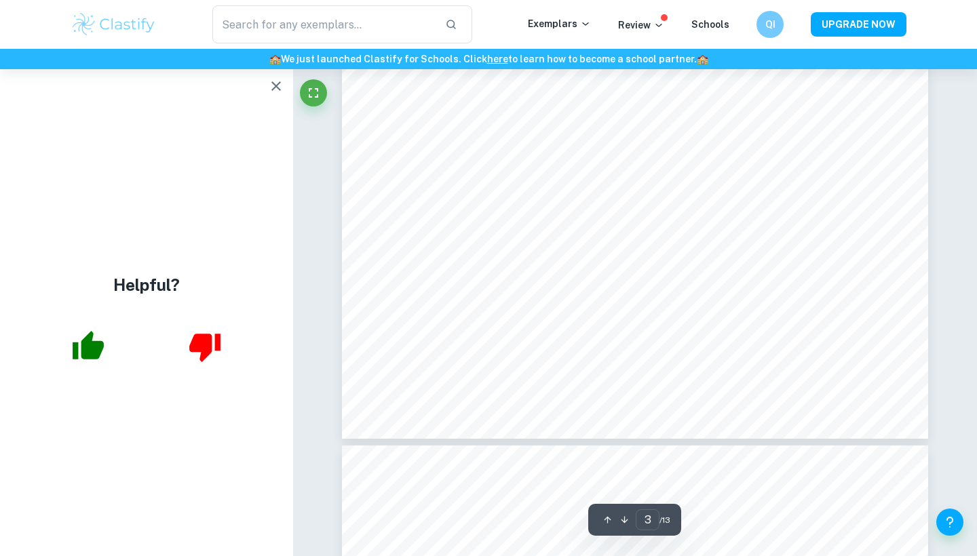
scroll to position [2178, 1]
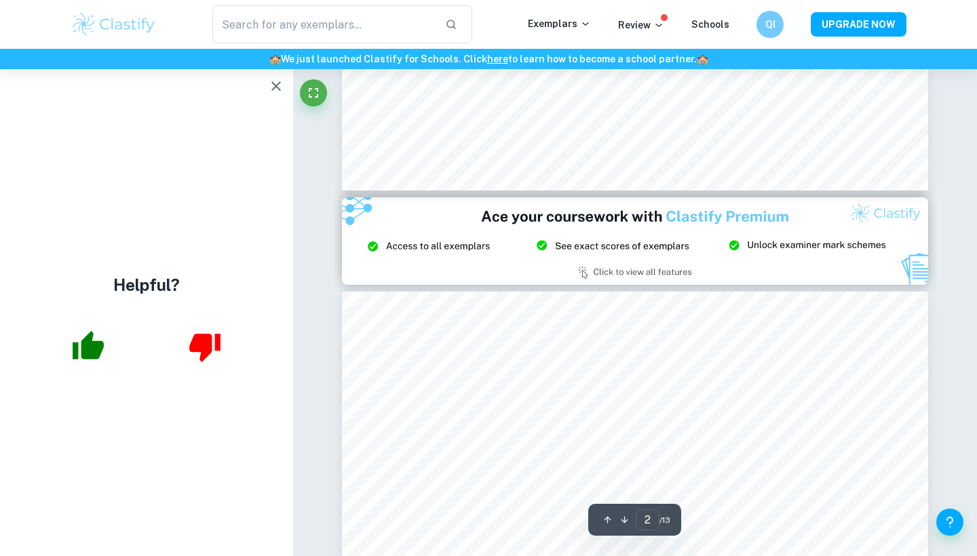
type input "1"
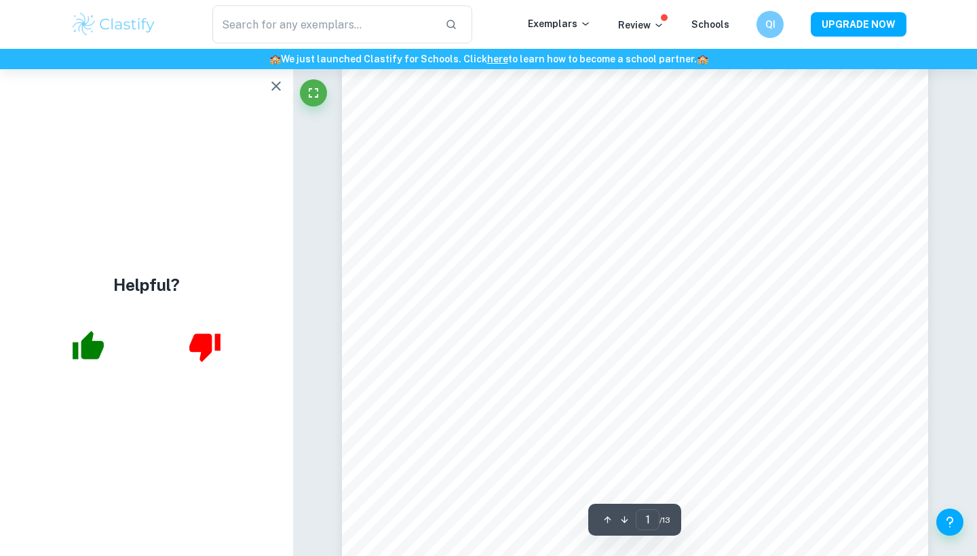
scroll to position [33, 0]
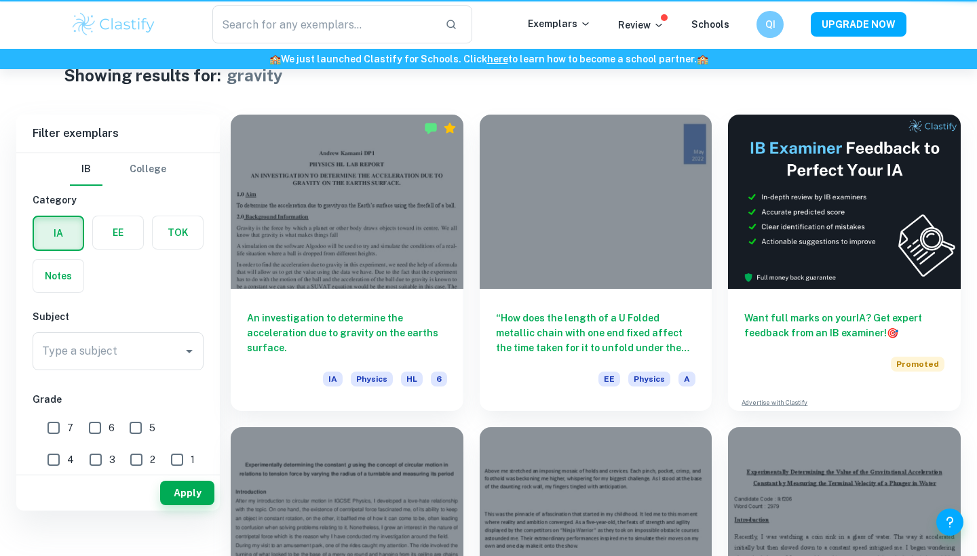
type input "gravity"
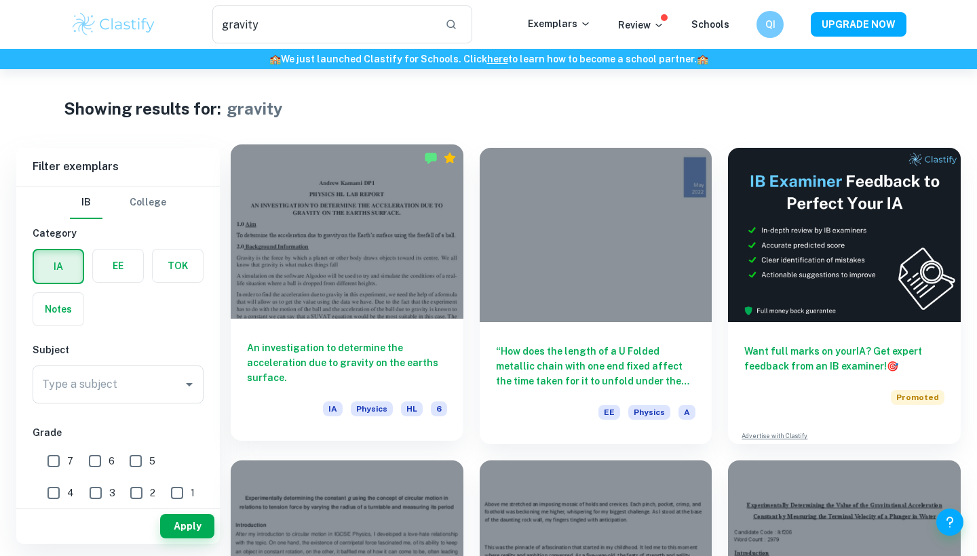
click at [400, 297] on div at bounding box center [347, 231] width 233 height 174
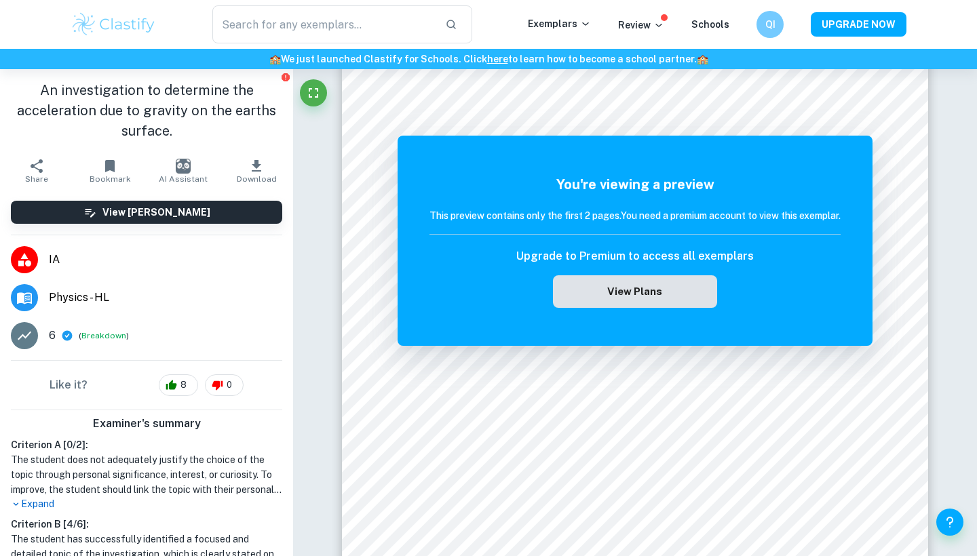
scroll to position [103, 0]
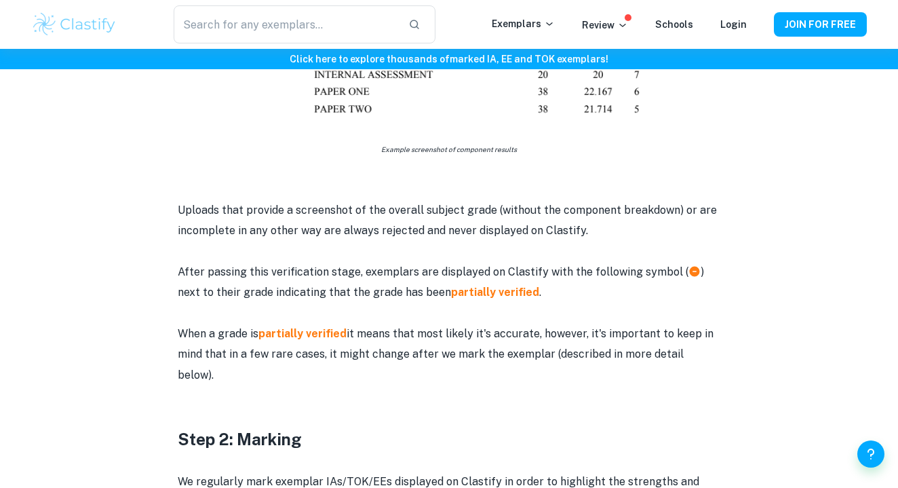
scroll to position [940, 0]
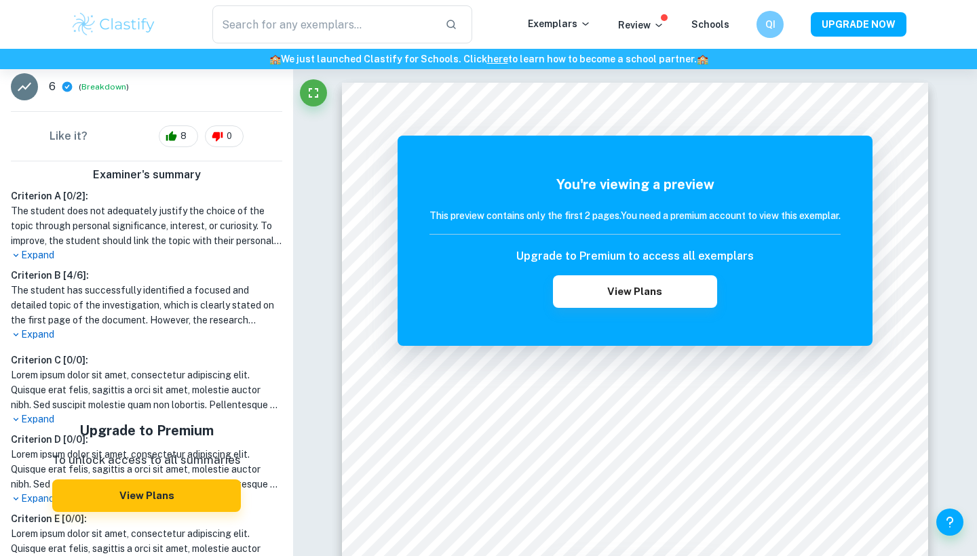
scroll to position [253, 0]
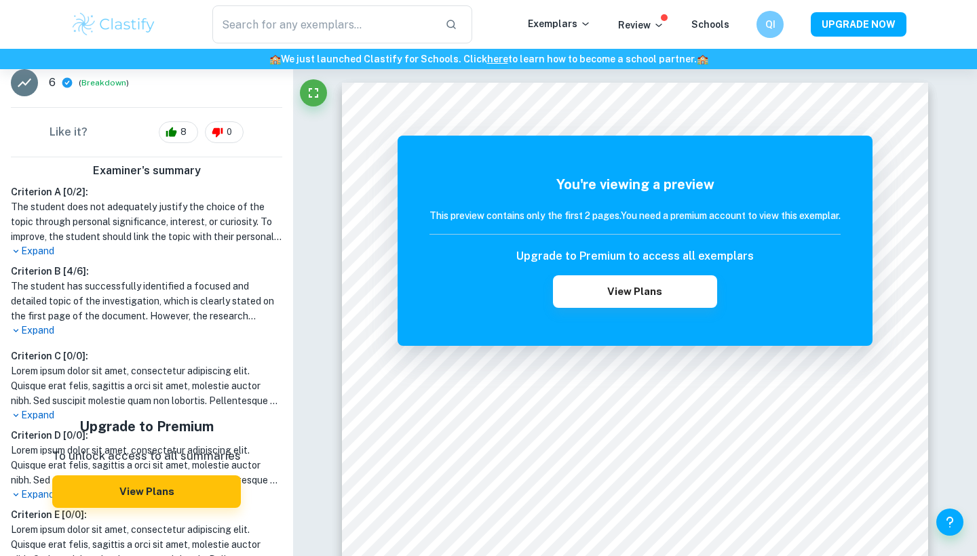
click at [43, 246] on p "Expand" at bounding box center [146, 251] width 271 height 14
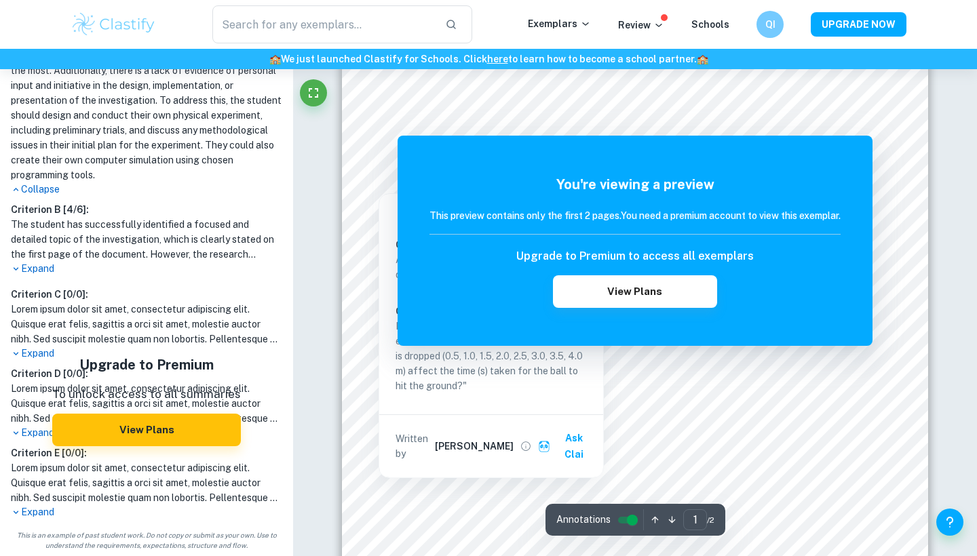
scroll to position [107, 0]
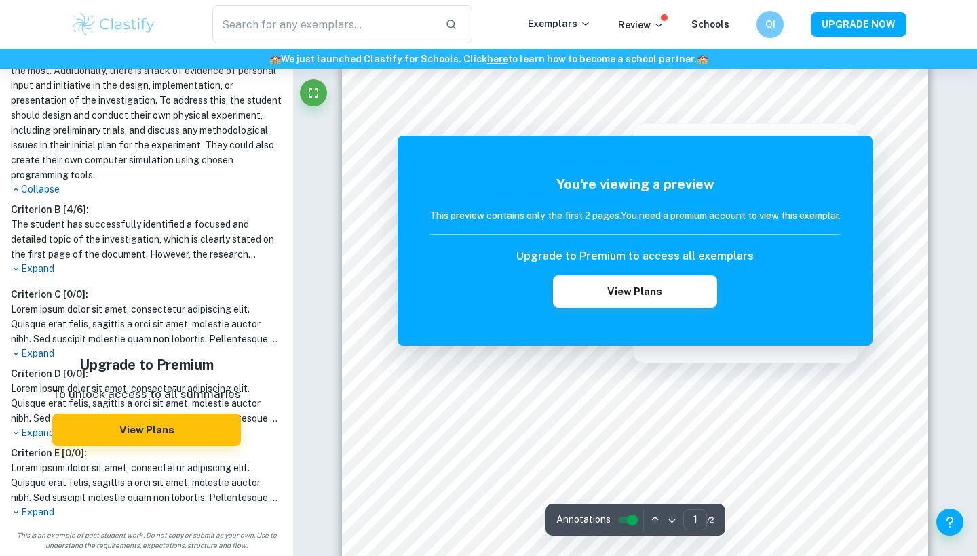
drag, startPoint x: 442, startPoint y: 95, endPoint x: 602, endPoint y: 100, distance: 159.5
click at [602, 100] on div at bounding box center [634, 99] width 386 height 15
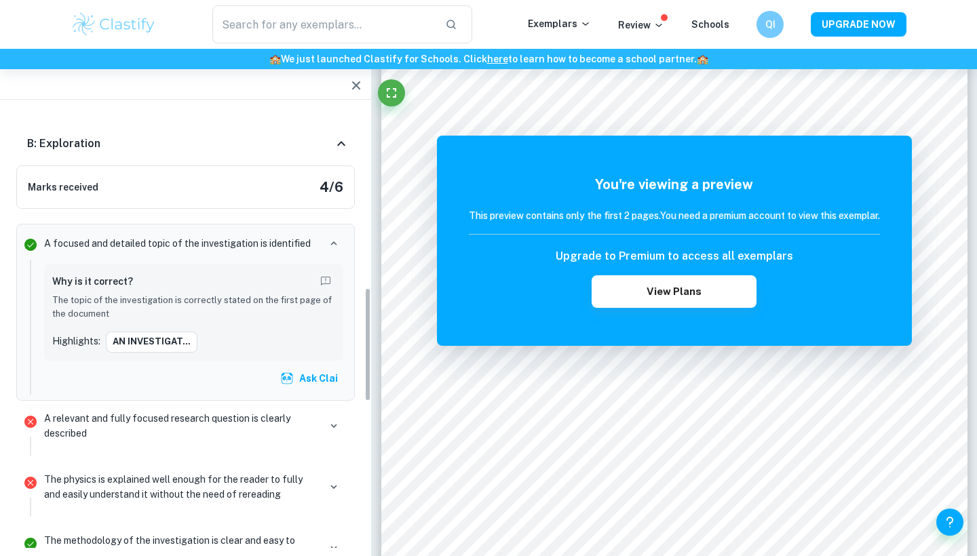
scroll to position [691, 0]
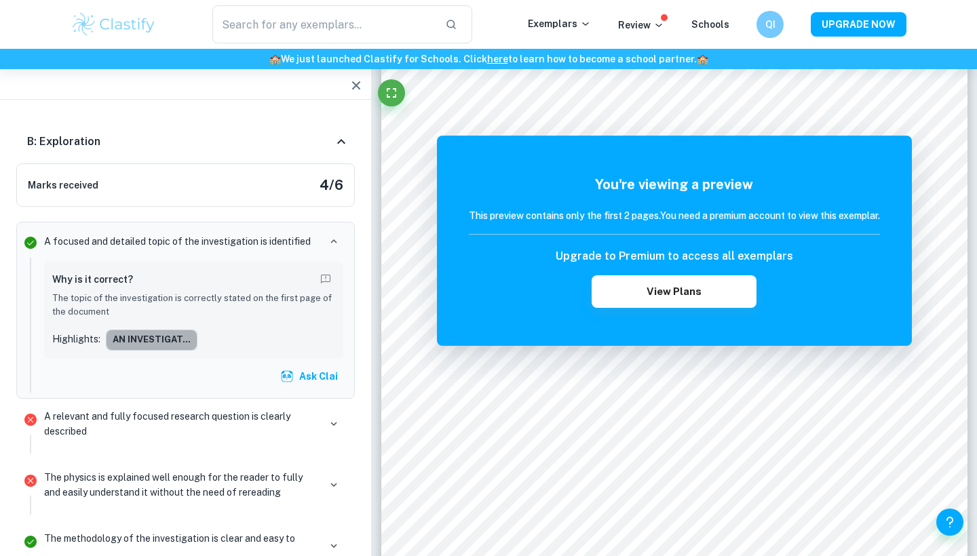
click at [164, 334] on button "AN INVESTIGAT..." at bounding box center [152, 340] width 92 height 20
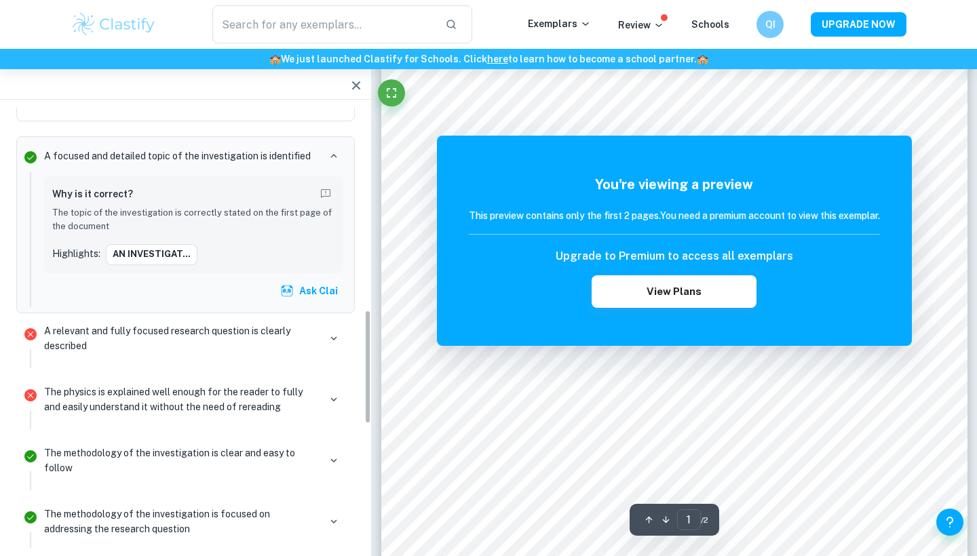
scroll to position [798, 0]
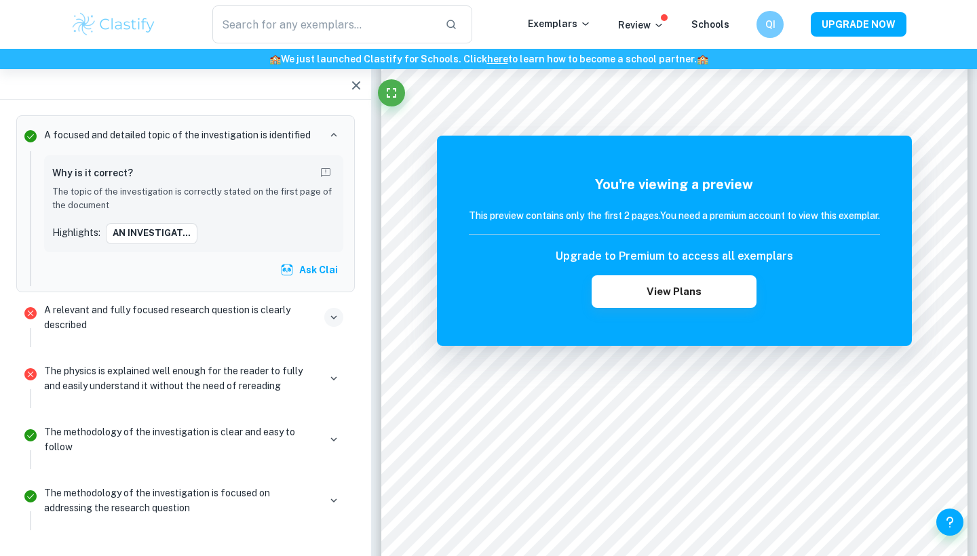
click at [327, 317] on button "button" at bounding box center [333, 317] width 19 height 19
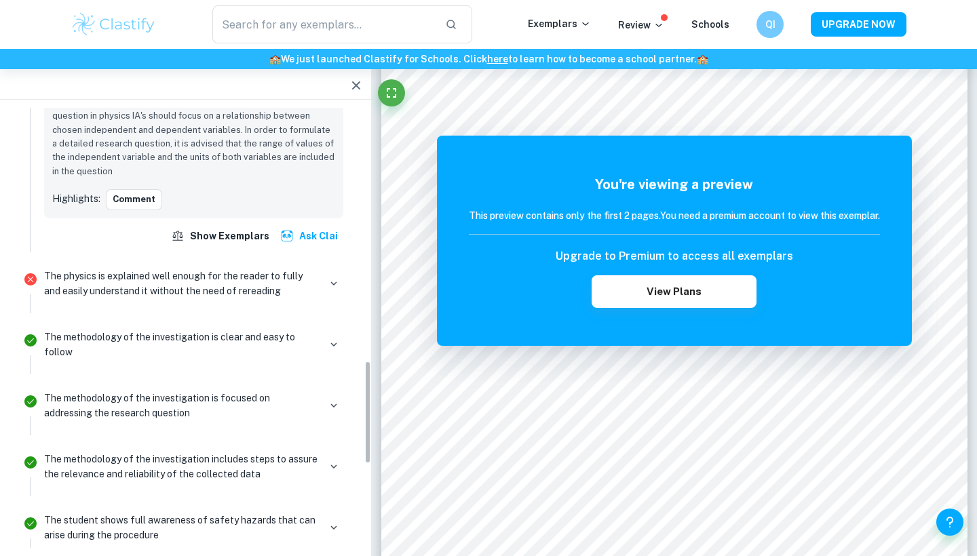
scroll to position [1083, 0]
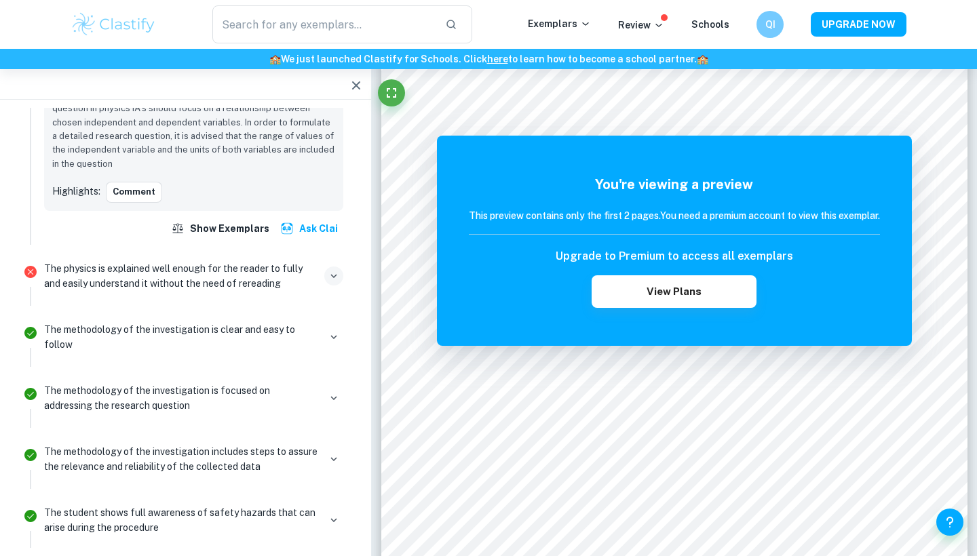
click at [336, 275] on icon "button" at bounding box center [334, 276] width 12 height 12
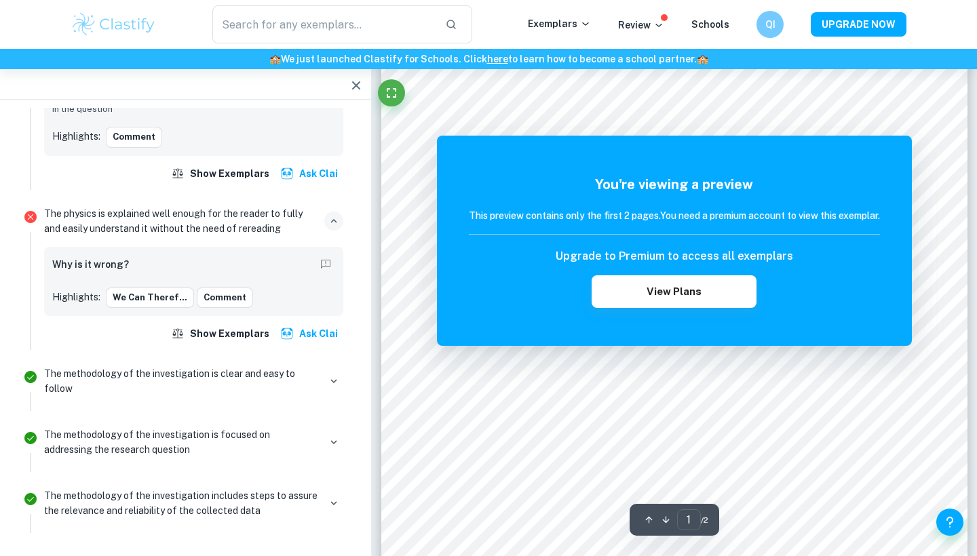
scroll to position [152, 0]
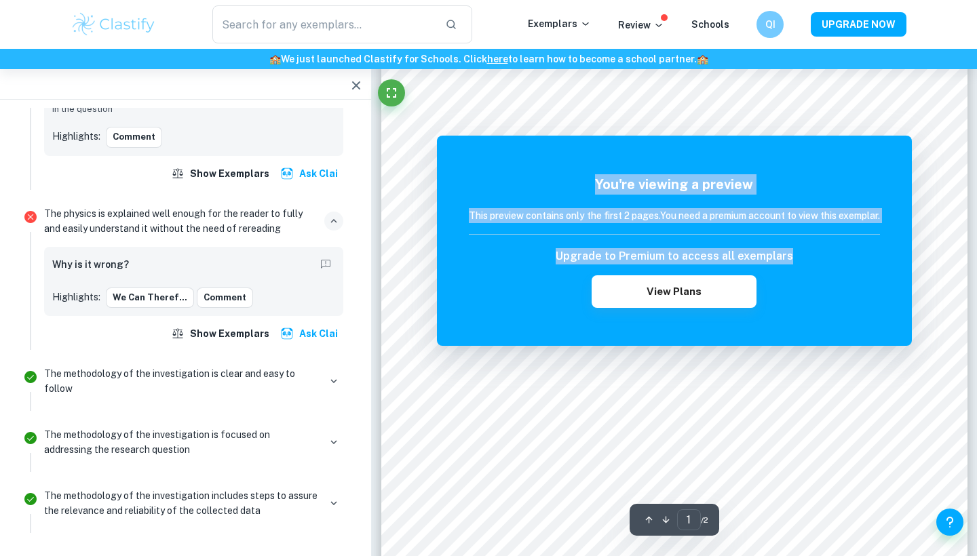
drag, startPoint x: 554, startPoint y: 188, endPoint x: 543, endPoint y: 263, distance: 76.1
click at [543, 264] on div "You're viewing a preview This preview contains only the first 2 pages. You need…" at bounding box center [674, 241] width 411 height 134
click at [543, 263] on div "Upgrade to Premium to access all exemplars View Plans" at bounding box center [674, 278] width 411 height 60
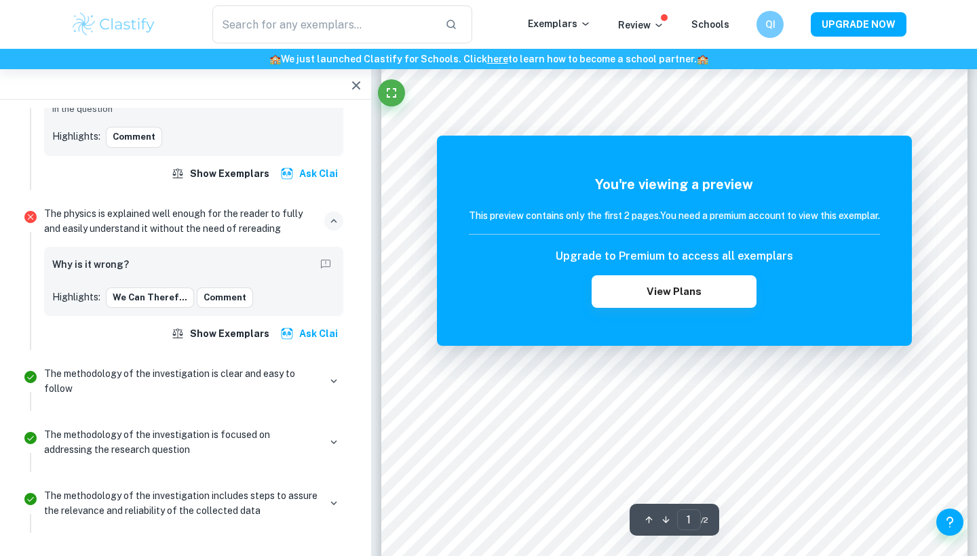
scroll to position [113, 0]
